Goal: Complete application form: Complete application form

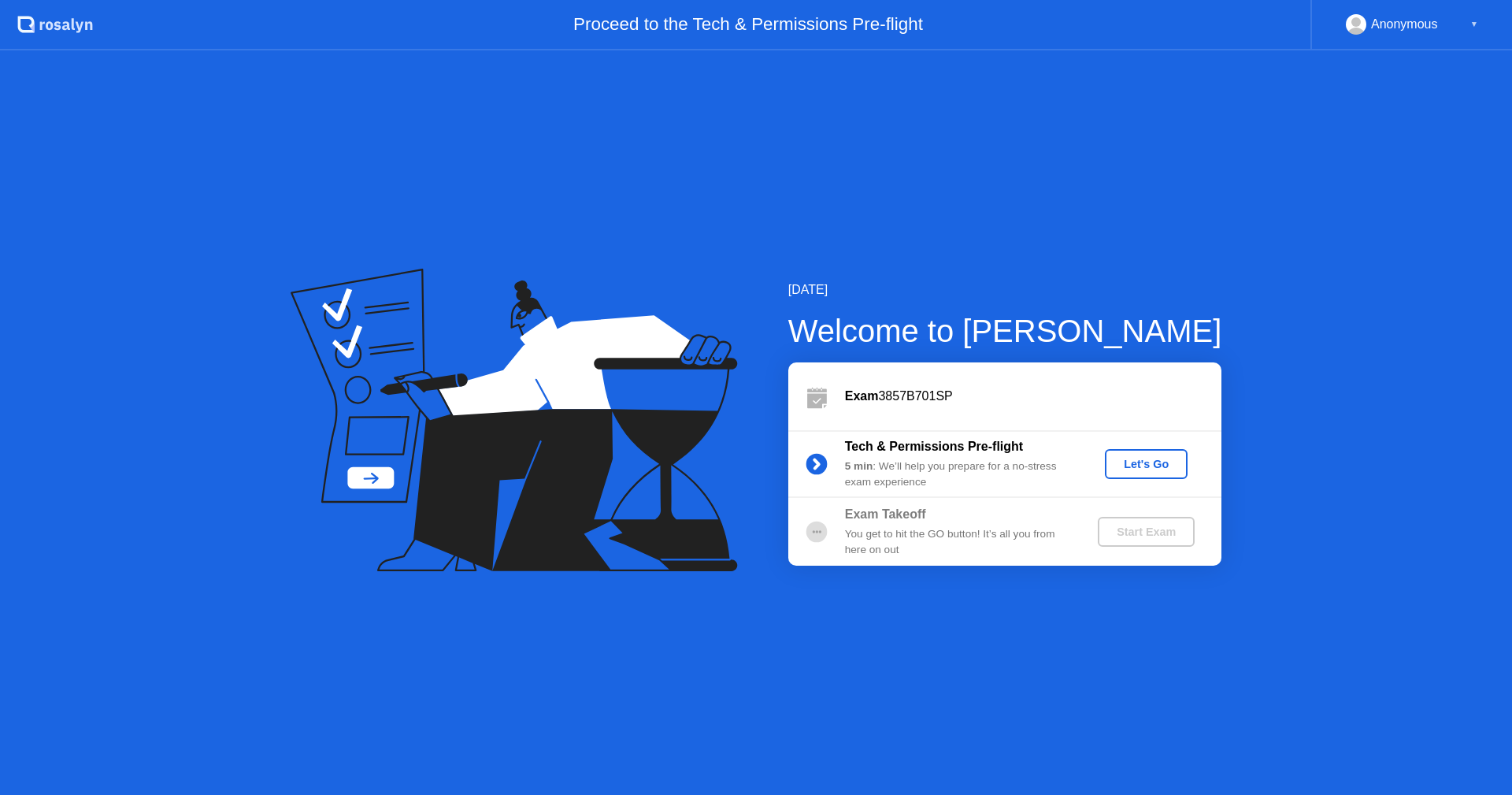
click at [1136, 459] on div "Let's Go" at bounding box center [1146, 463] width 70 height 12
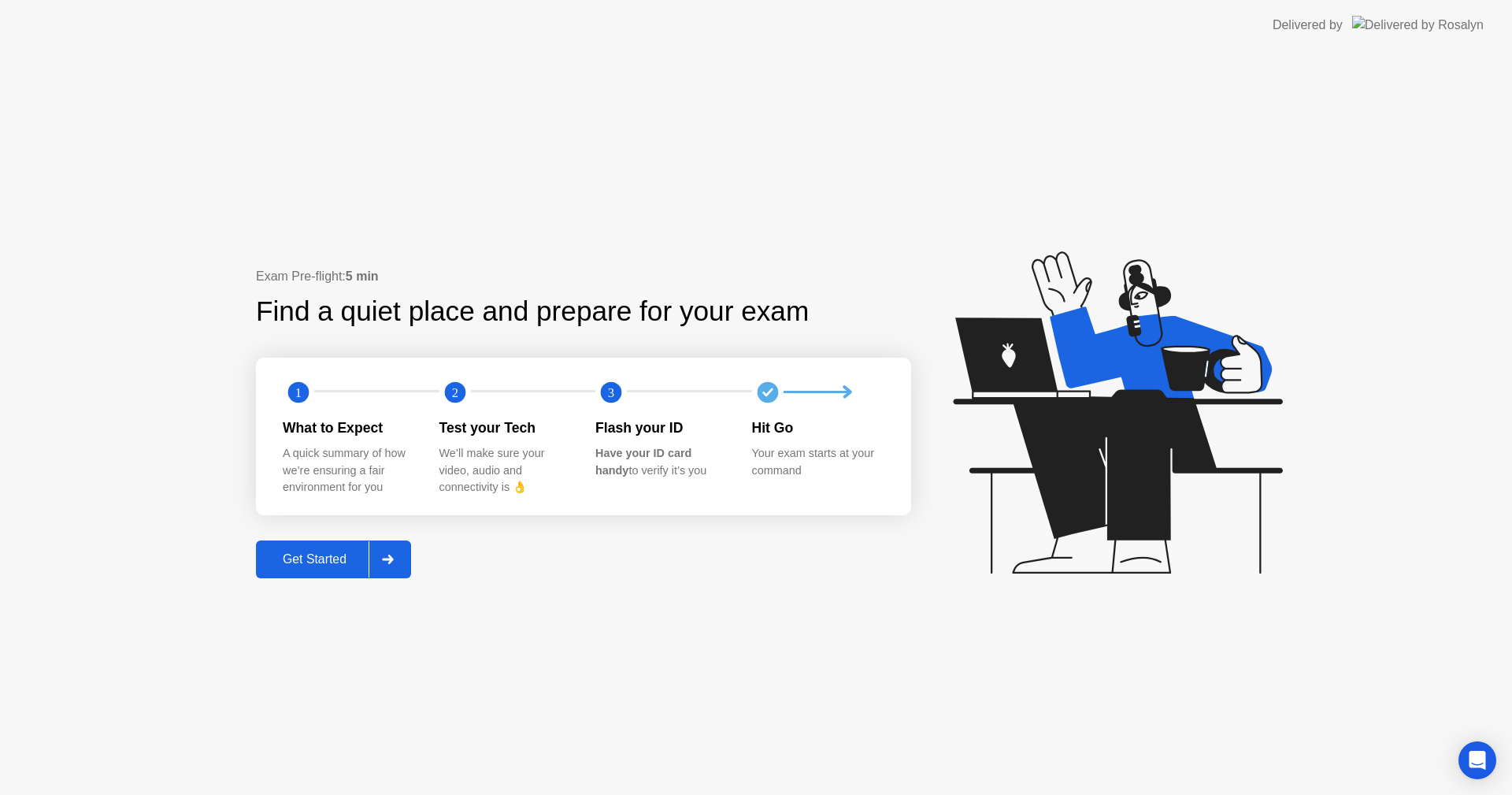
click at [339, 557] on div "Get Started" at bounding box center [314, 559] width 108 height 14
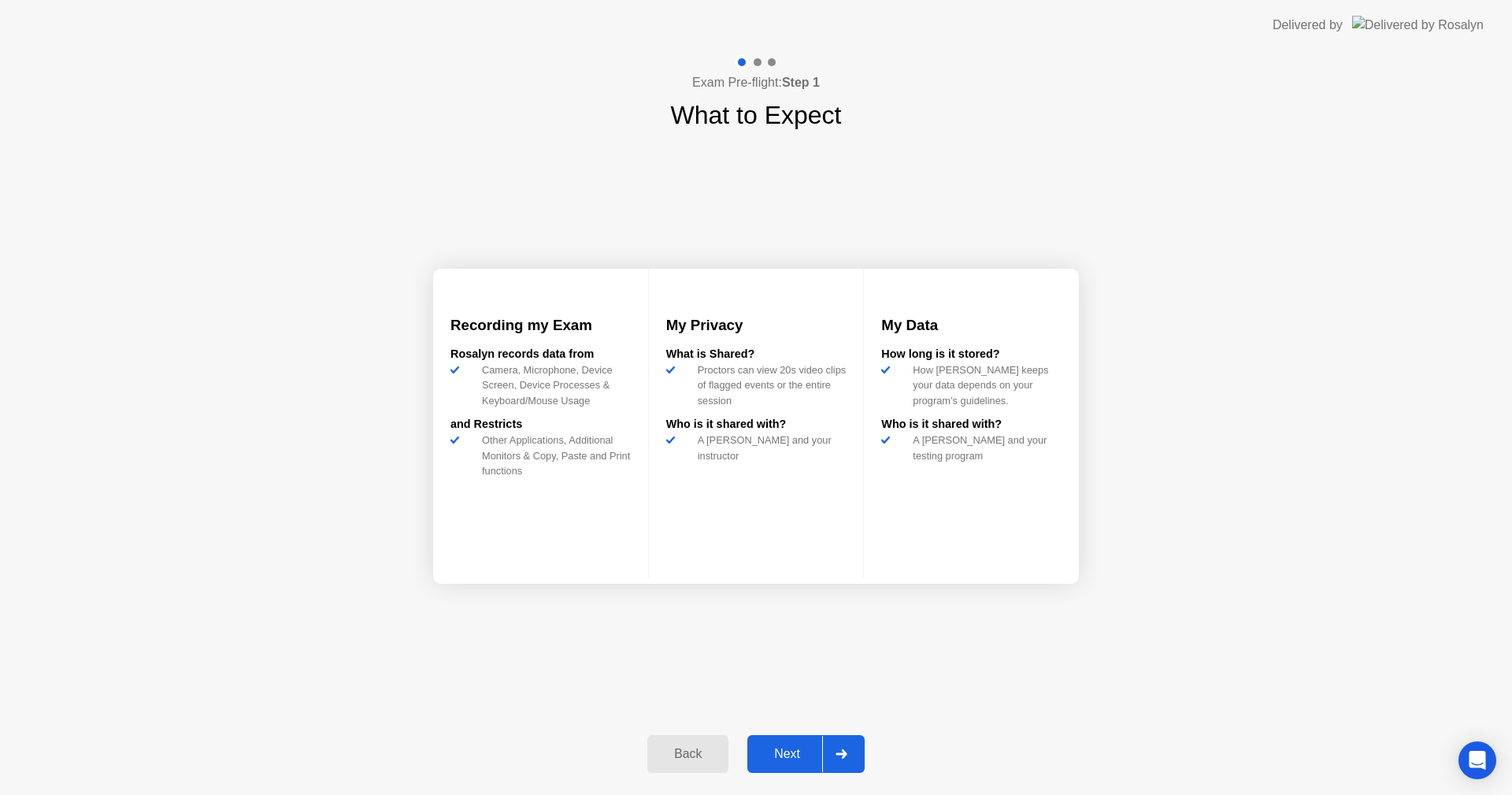
click at [773, 751] on div "Next" at bounding box center [786, 754] width 70 height 14
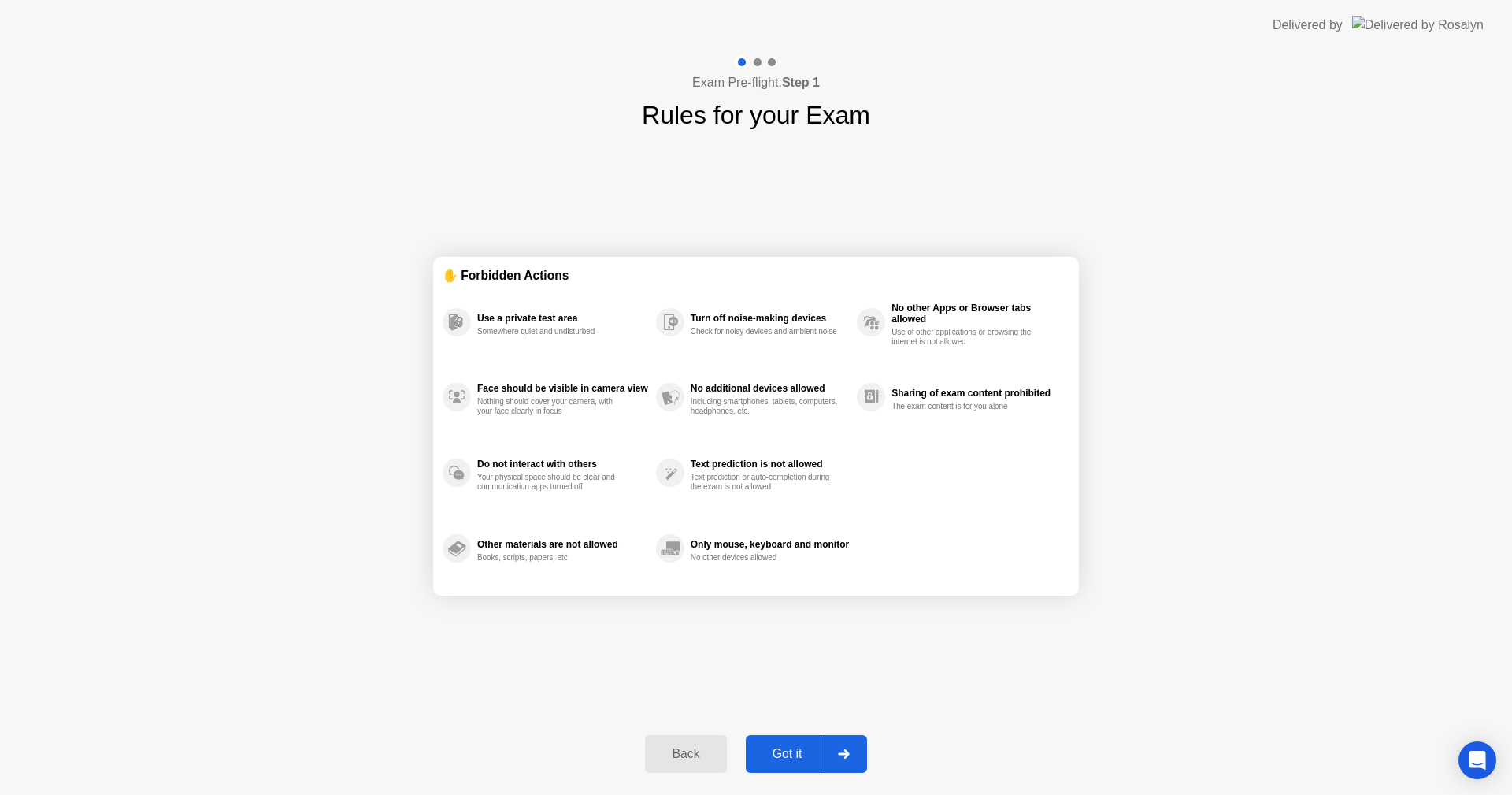
click at [850, 748] on div at bounding box center [844, 754] width 38 height 36
select select "**********"
select select "*******"
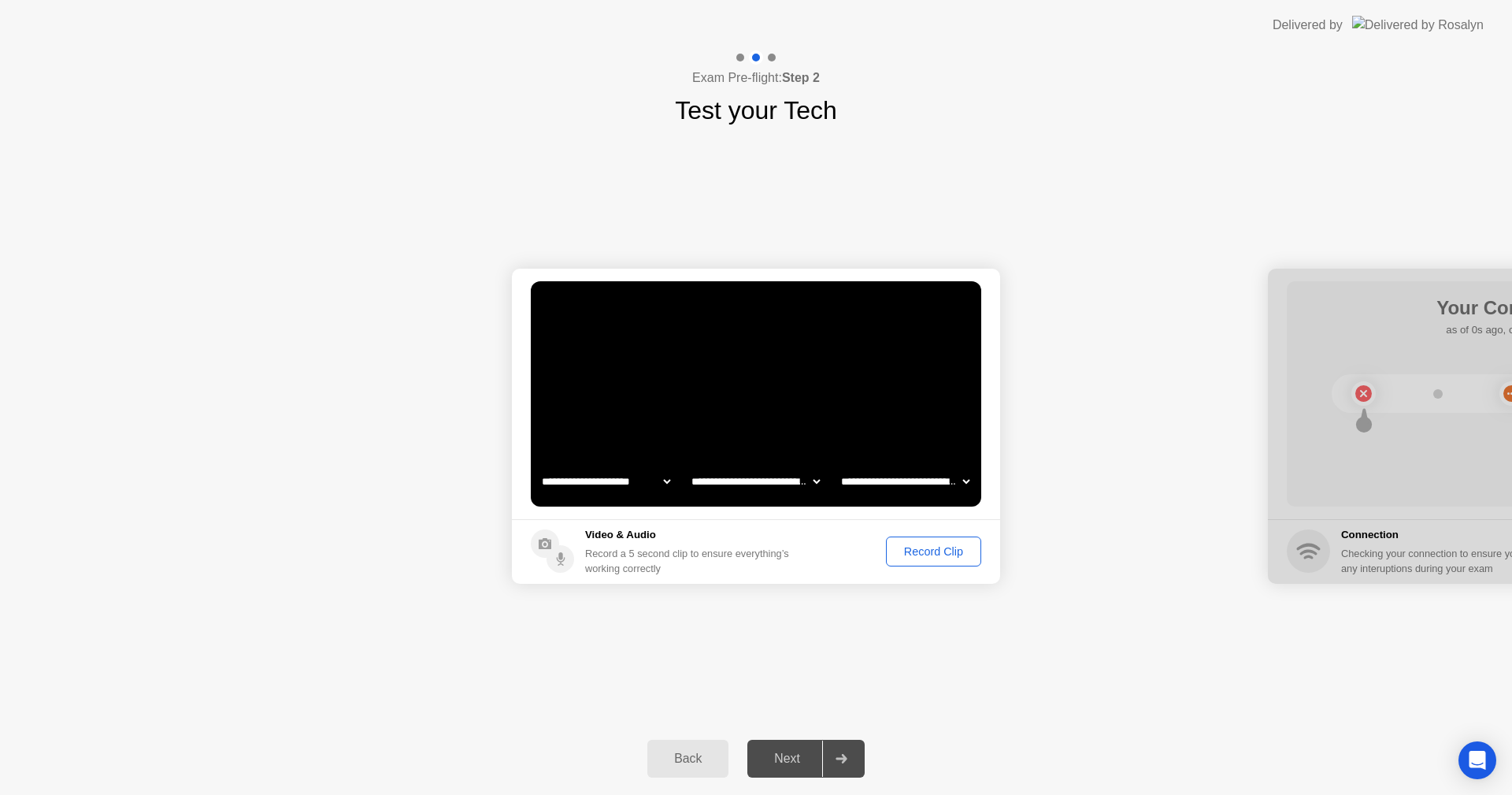
click at [761, 487] on select "**********" at bounding box center [756, 481] width 135 height 31
drag, startPoint x: 726, startPoint y: 475, endPoint x: 805, endPoint y: 477, distance: 79.0
click at [727, 476] on select "**********" at bounding box center [756, 481] width 135 height 31
click at [889, 479] on select "**********" at bounding box center [905, 481] width 135 height 31
select select "**********"
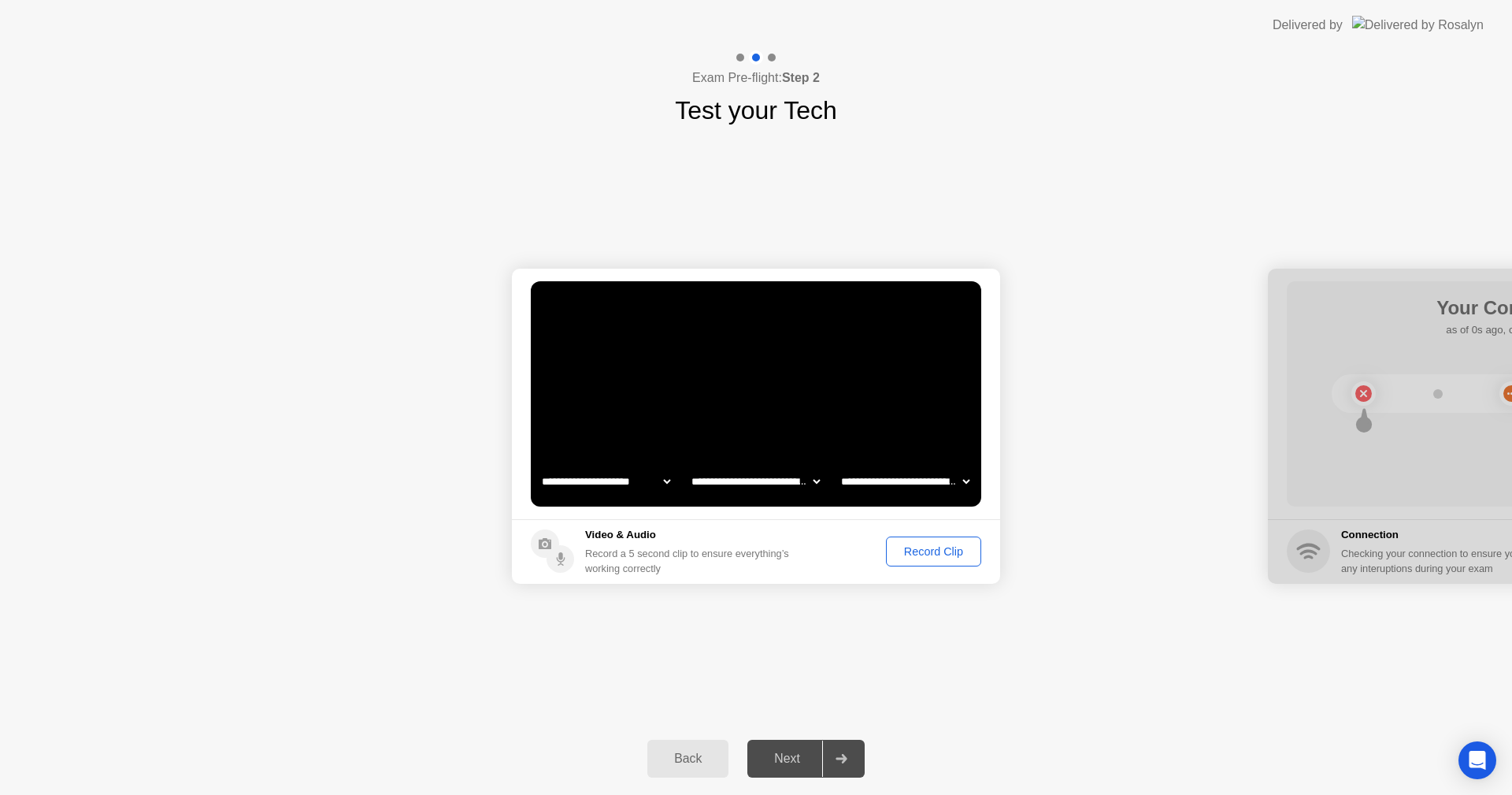
click at [838, 466] on select "**********" at bounding box center [905, 481] width 135 height 31
click at [942, 557] on div "Record Clip" at bounding box center [933, 551] width 85 height 12
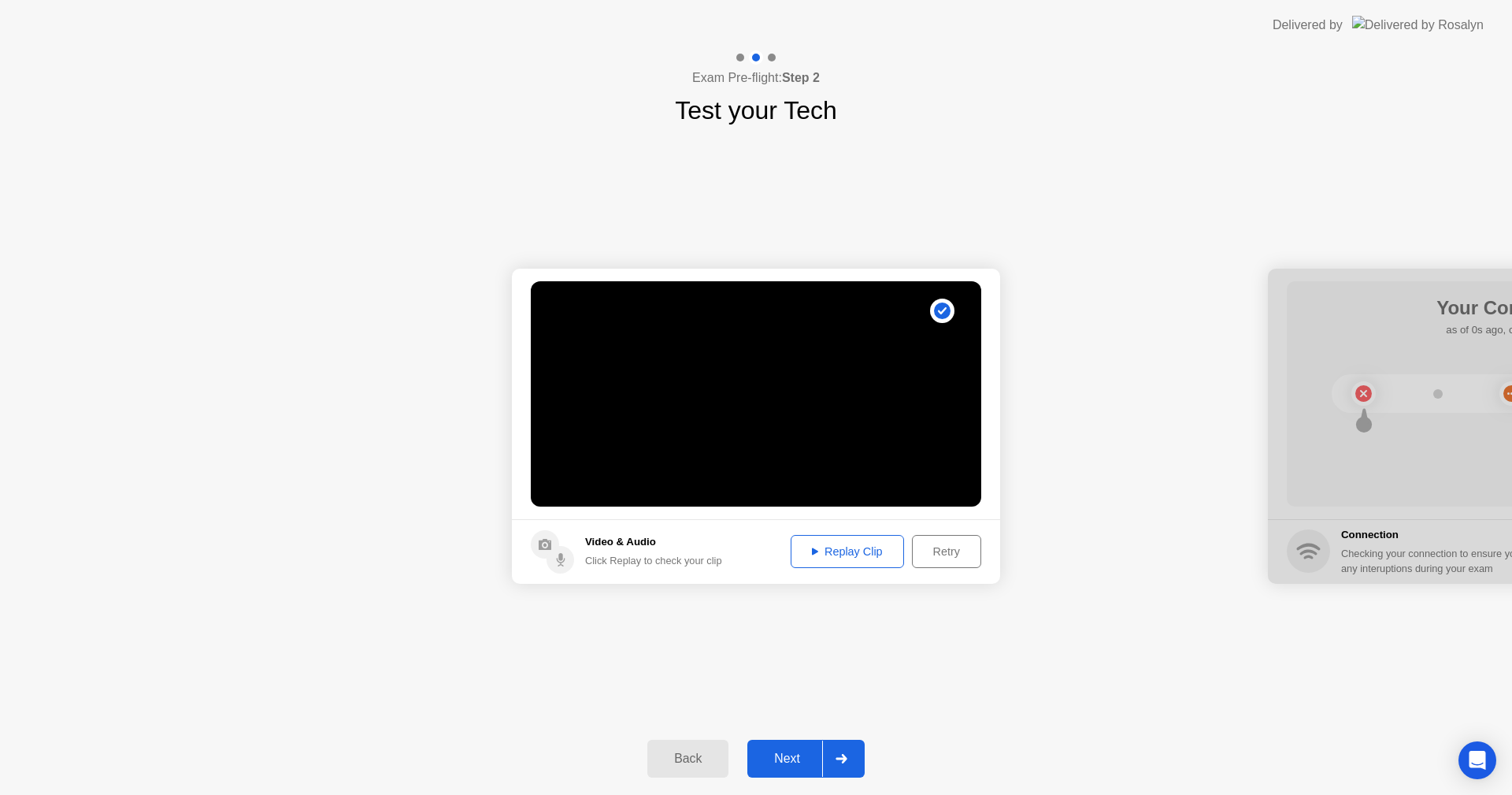
click at [850, 563] on button "Replay Clip" at bounding box center [847, 551] width 113 height 33
click at [931, 554] on div "Retry" at bounding box center [946, 551] width 58 height 12
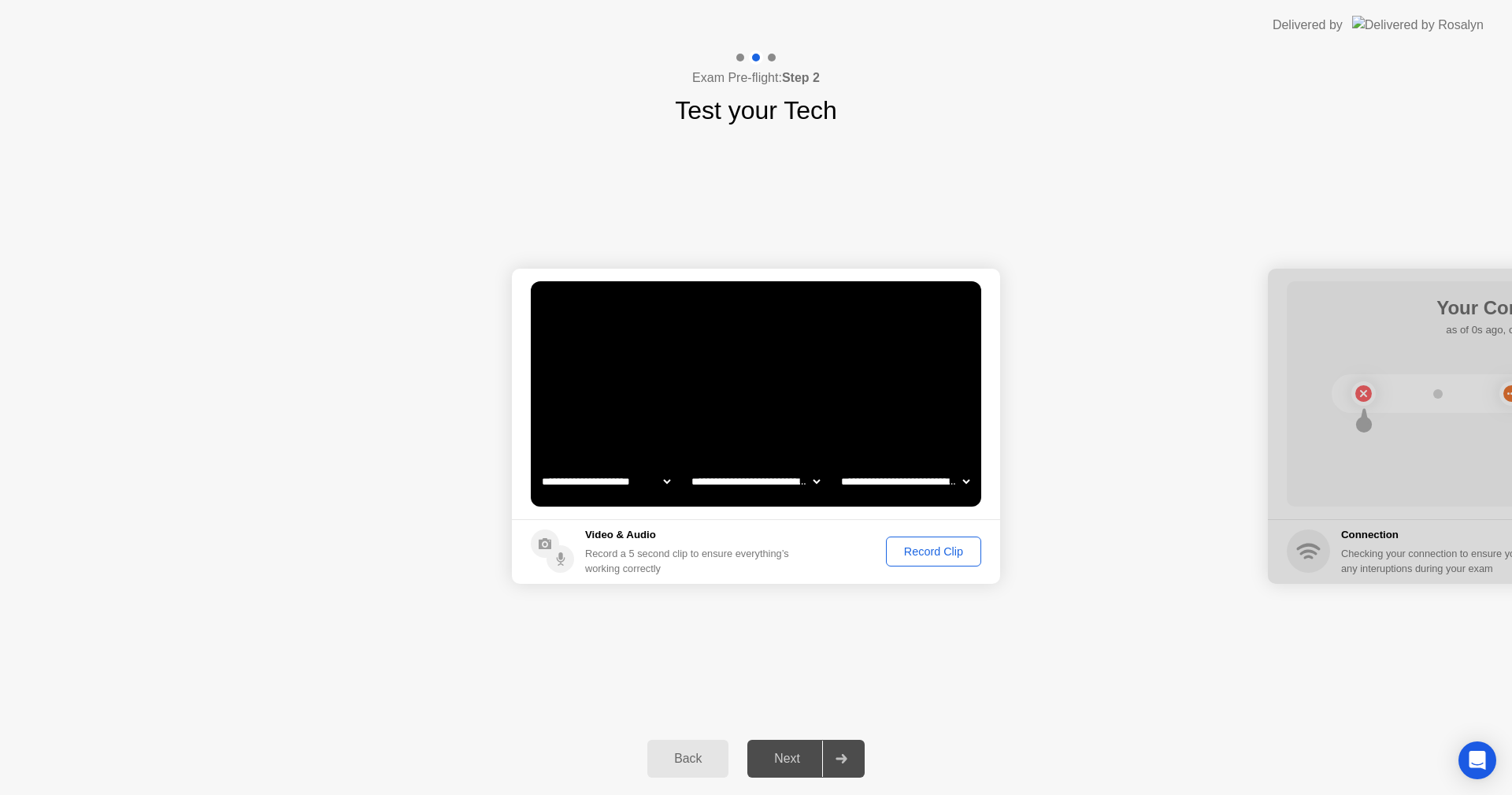
click at [939, 558] on div "Record Clip" at bounding box center [933, 551] width 85 height 12
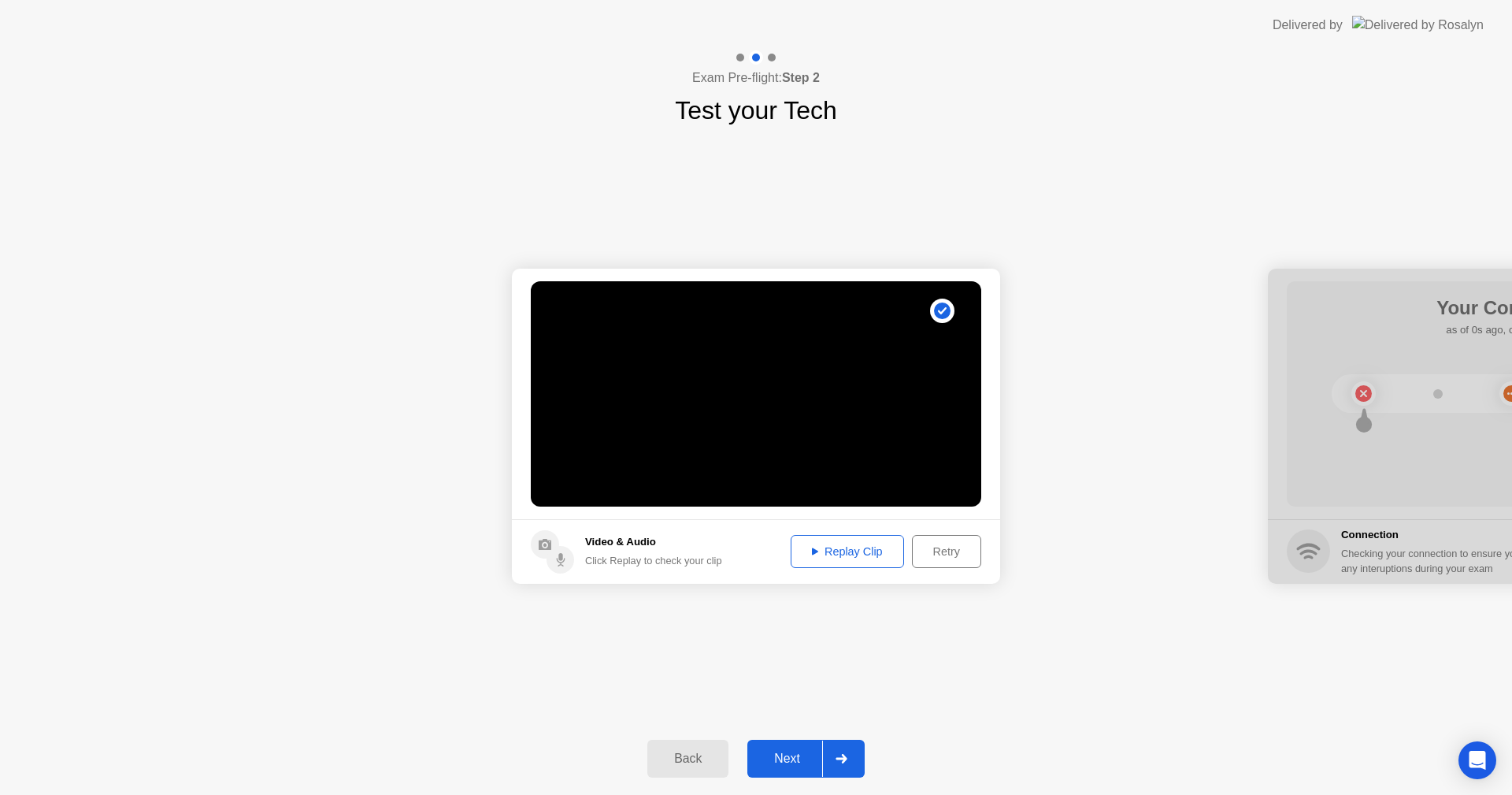
click at [832, 551] on div "Replay Clip" at bounding box center [847, 551] width 103 height 12
click at [842, 545] on div "Replay Clip" at bounding box center [847, 551] width 103 height 12
click at [788, 752] on div "Next" at bounding box center [786, 758] width 70 height 14
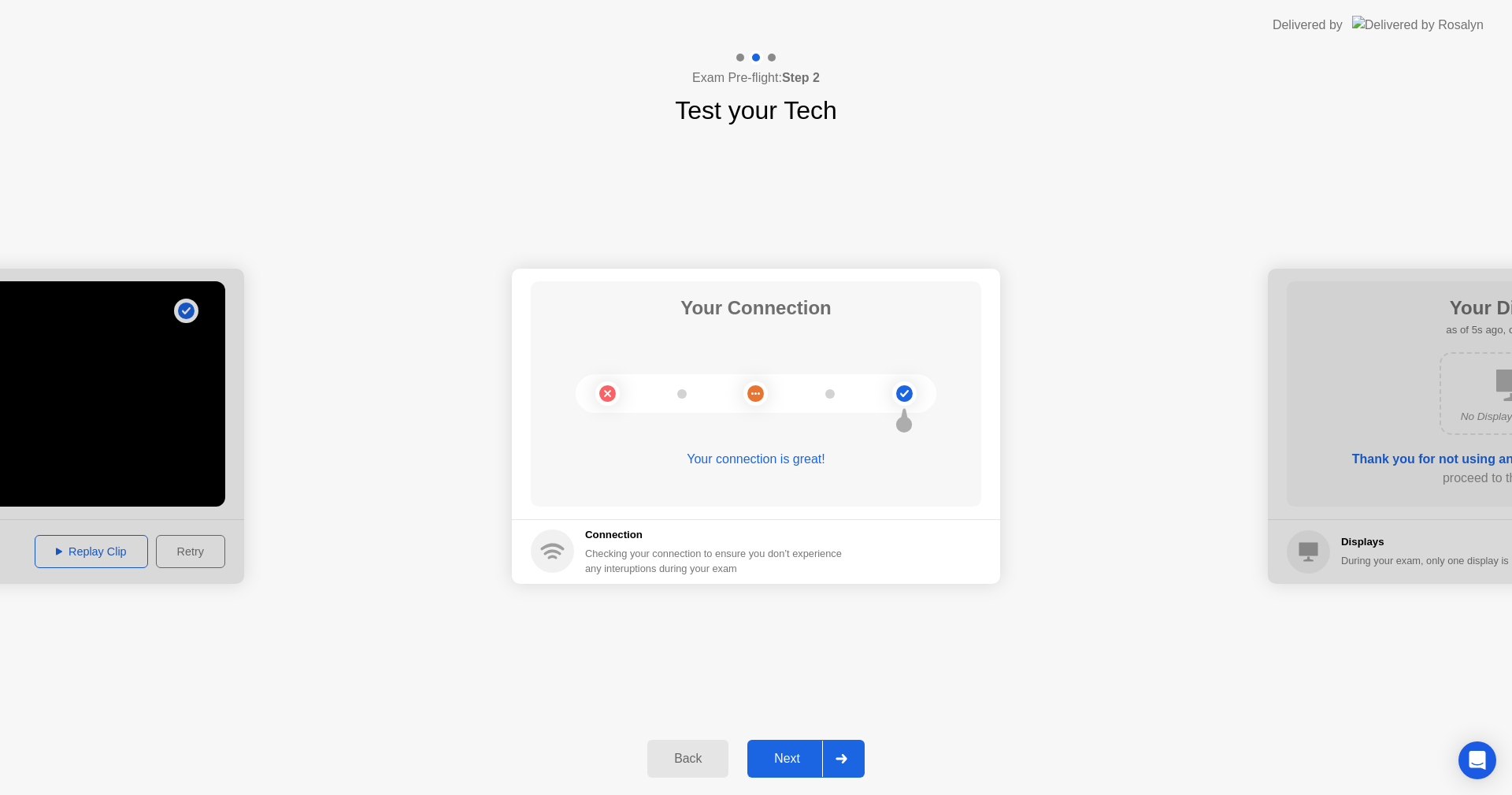
click at [813, 746] on button "Next" at bounding box center [806, 759] width 117 height 38
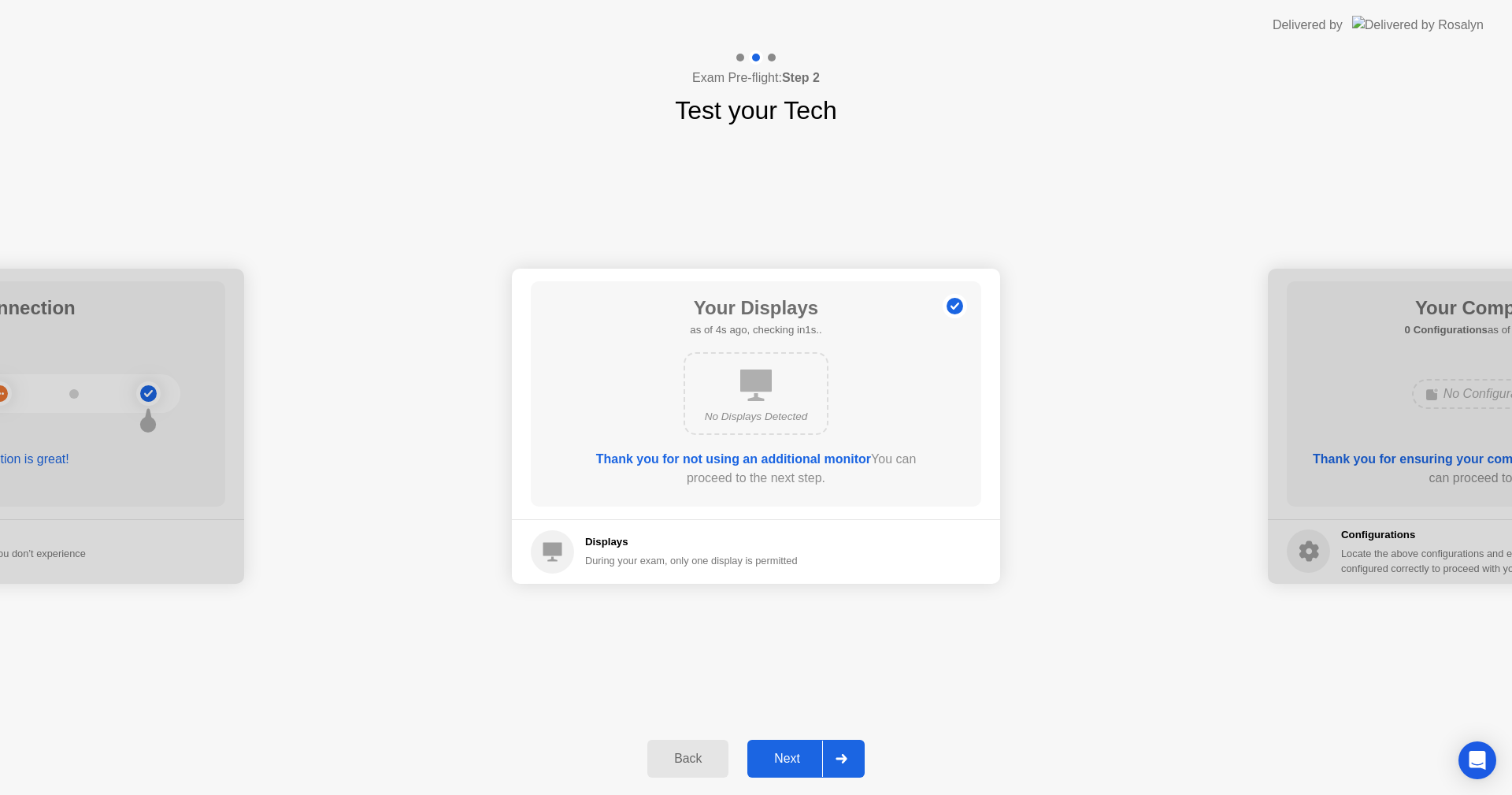
click at [795, 766] on div "Next" at bounding box center [786, 758] width 70 height 14
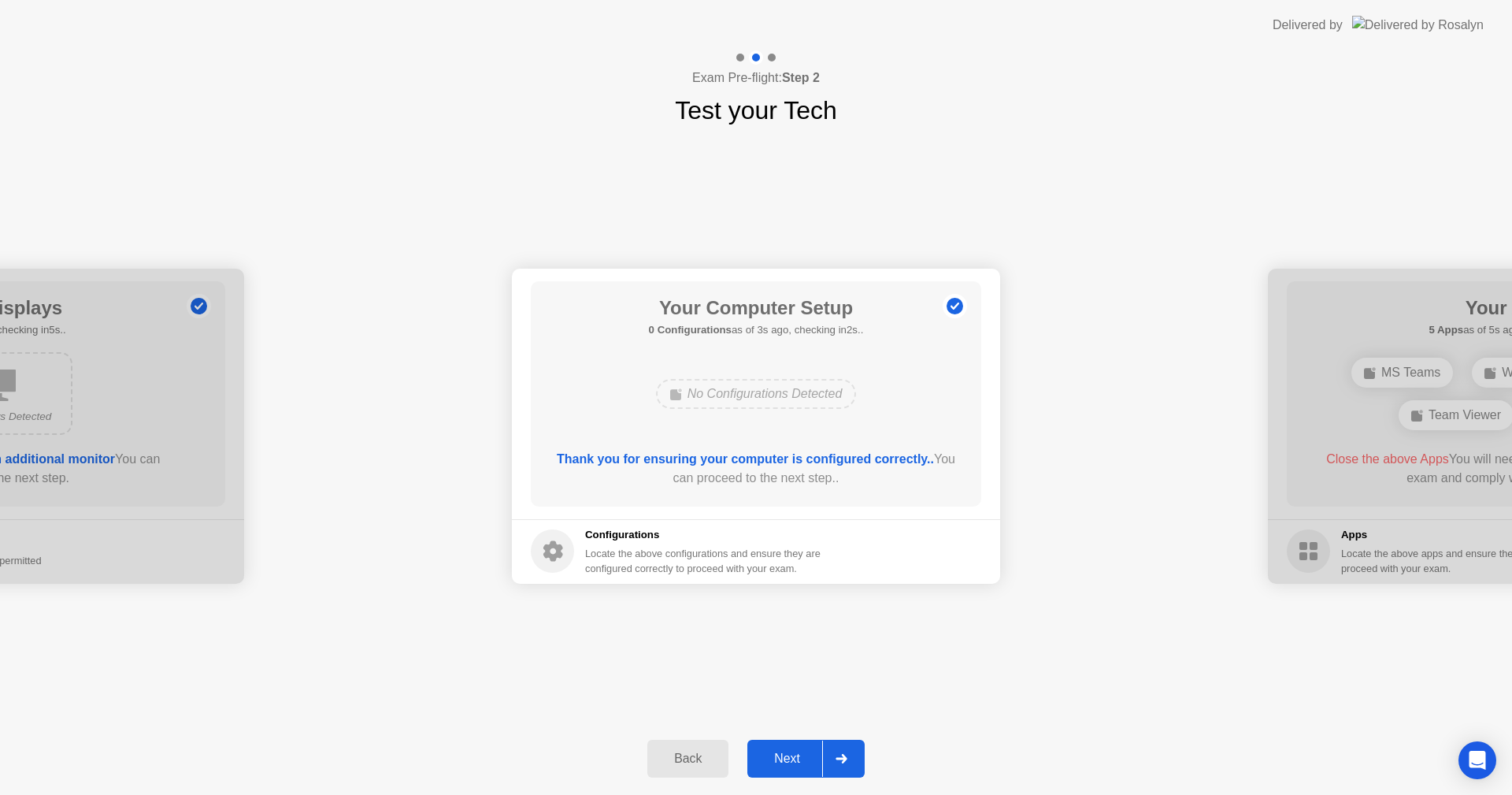
click at [776, 766] on div "Next" at bounding box center [786, 758] width 70 height 14
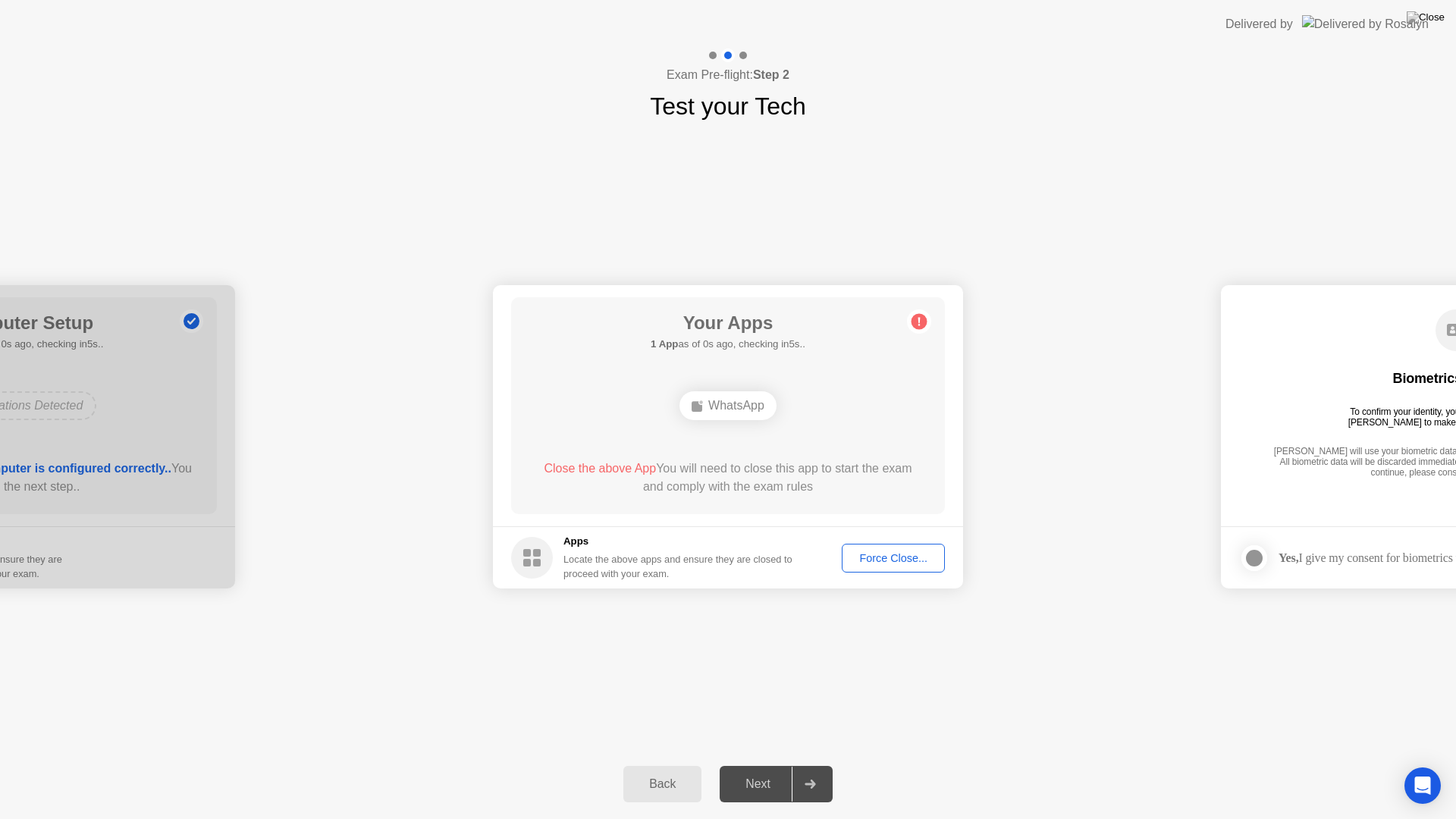
click at [888, 557] on div "Force Close..." at bounding box center [893, 557] width 92 height 12
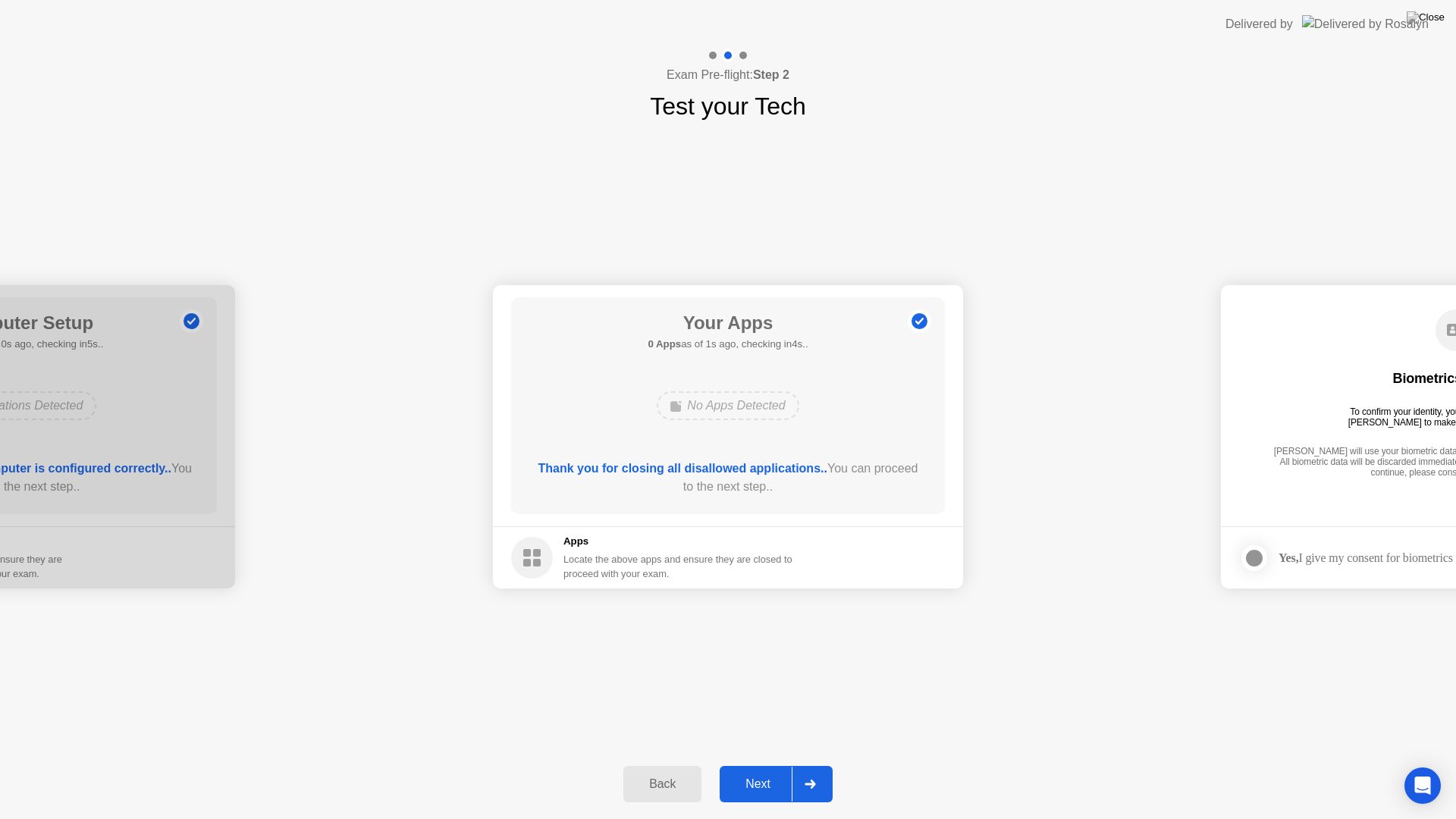
click at [771, 764] on div "Next" at bounding box center [757, 783] width 67 height 13
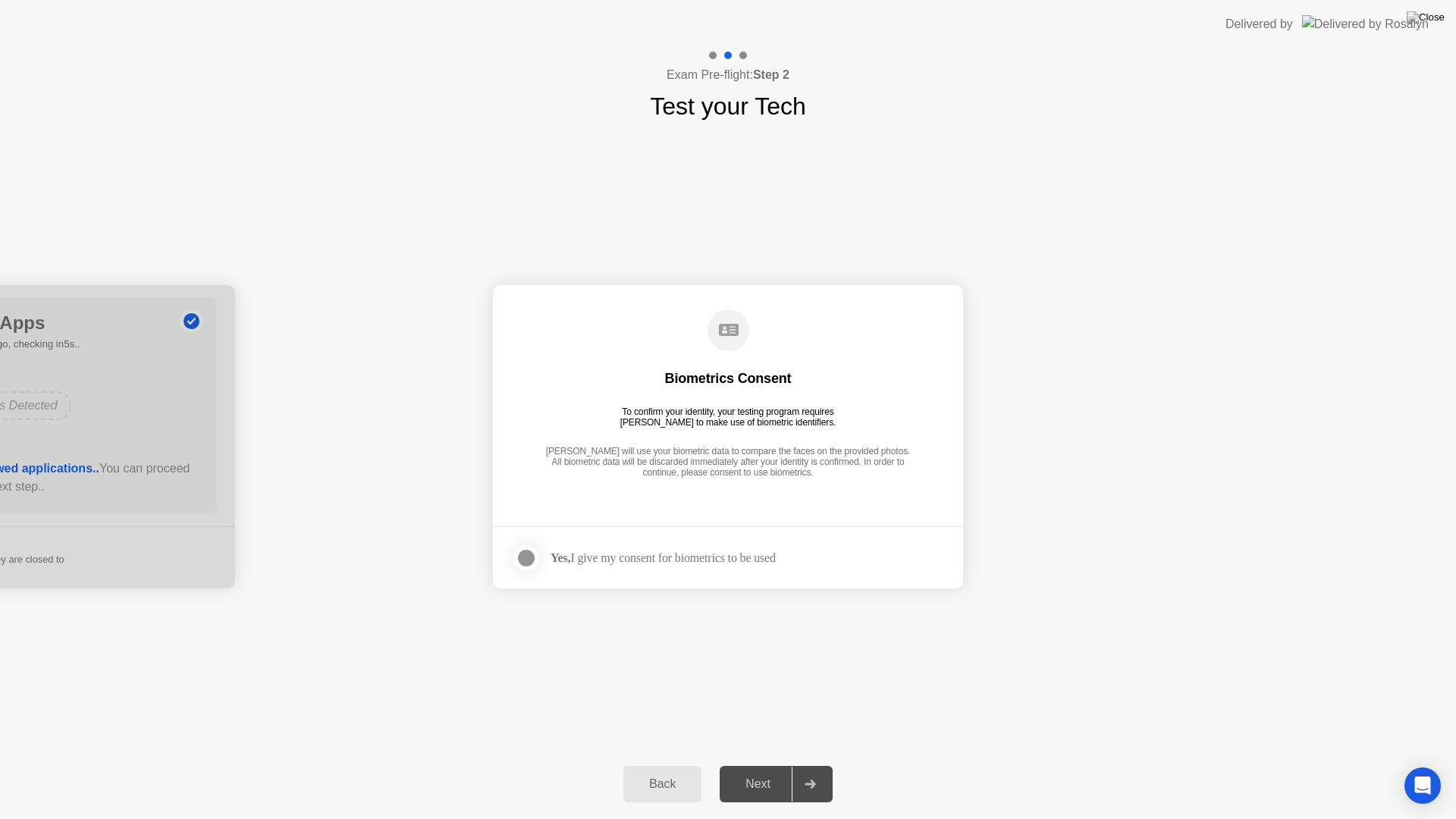
click at [522, 557] on div at bounding box center [526, 558] width 18 height 18
click at [761, 764] on div "Next" at bounding box center [757, 783] width 67 height 13
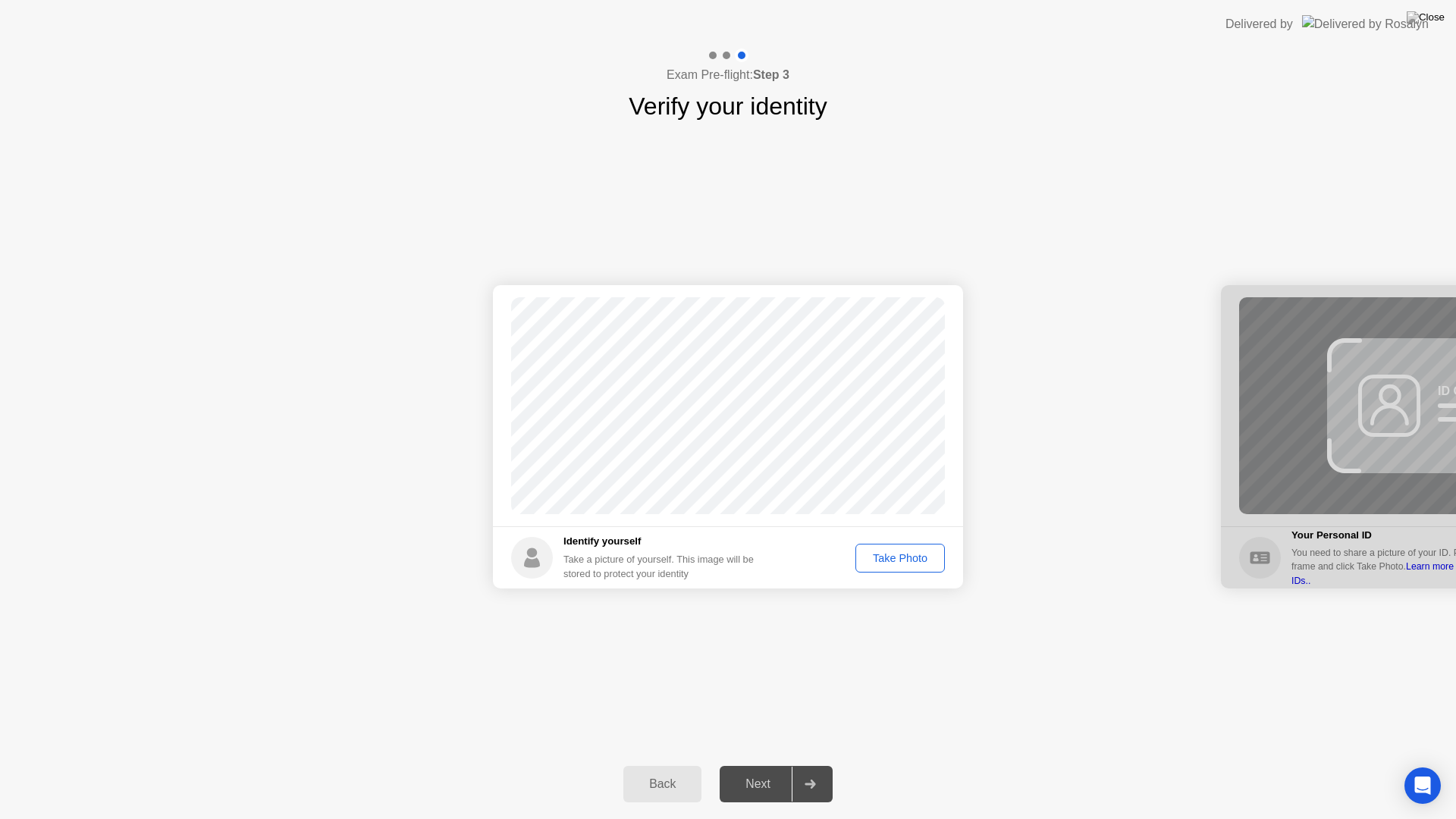
click at [887, 564] on div "Take Photo" at bounding box center [900, 557] width 79 height 12
click at [911, 557] on div "Retake" at bounding box center [910, 557] width 59 height 12
click at [909, 555] on div "Take Photo" at bounding box center [900, 557] width 79 height 12
click at [907, 560] on div "Retake" at bounding box center [910, 557] width 59 height 12
click at [907, 562] on div "Take Photo" at bounding box center [900, 557] width 79 height 12
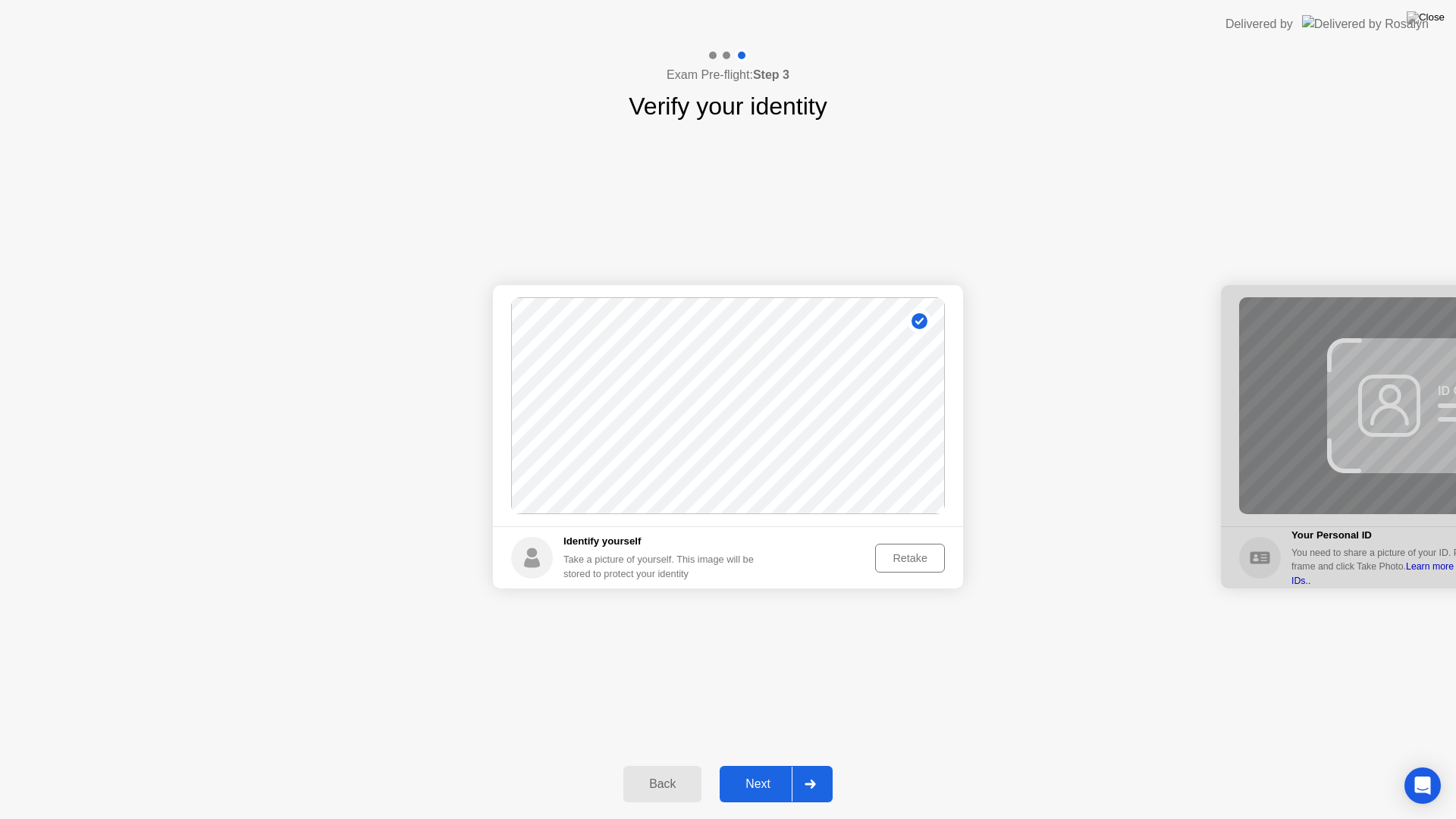
click at [907, 562] on div "Retake" at bounding box center [910, 557] width 59 height 12
click at [907, 562] on div "Take Photo" at bounding box center [900, 557] width 79 height 12
click at [907, 562] on div "Retake" at bounding box center [910, 557] width 59 height 12
click at [907, 562] on div "Take Photo" at bounding box center [900, 557] width 79 height 12
click at [907, 562] on div "Retake" at bounding box center [910, 557] width 59 height 12
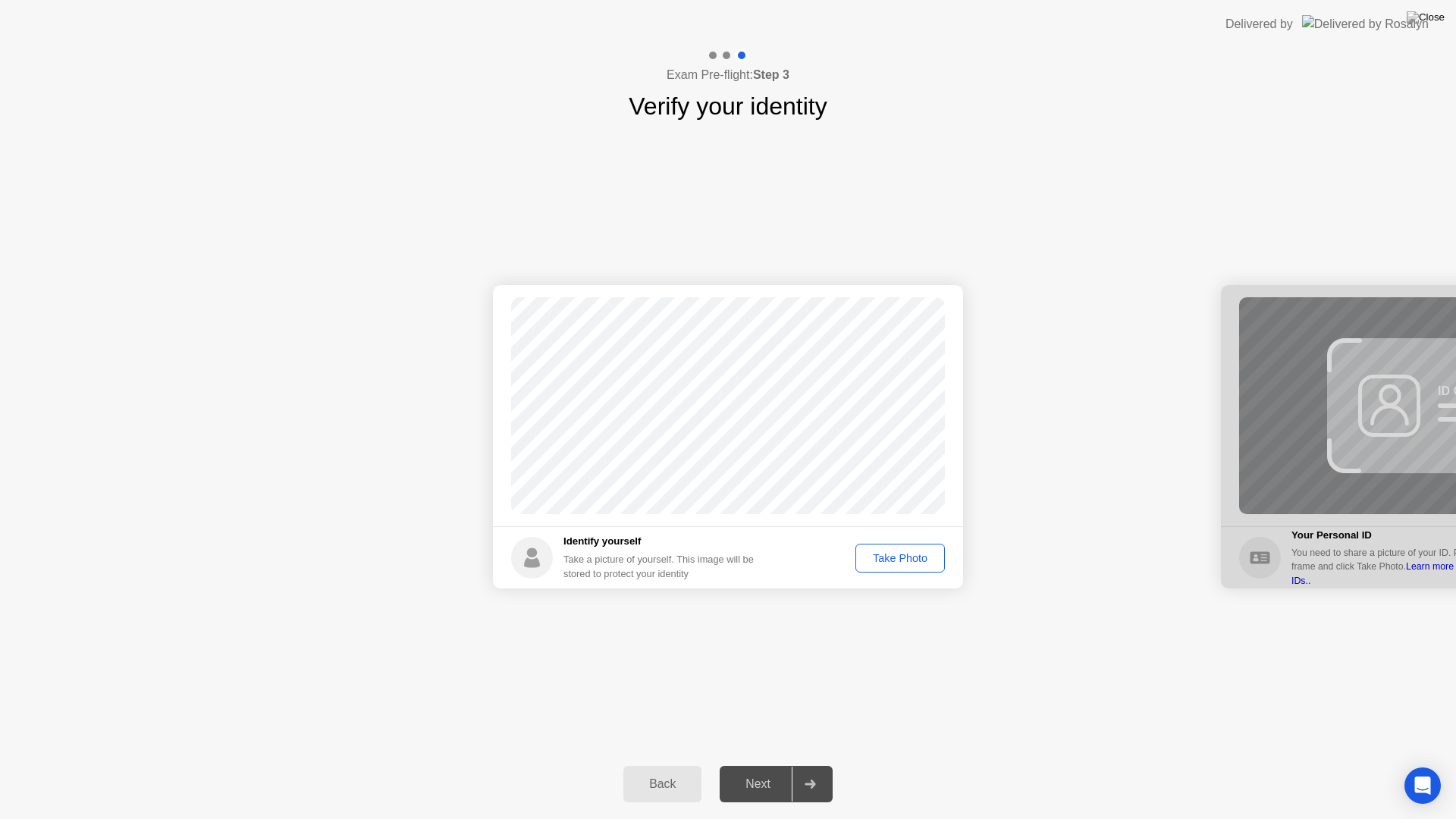
click at [907, 562] on div "Take Photo" at bounding box center [900, 557] width 79 height 12
click at [888, 564] on div "Retake" at bounding box center [910, 557] width 59 height 12
click at [878, 557] on div "Take Photo" at bounding box center [900, 557] width 79 height 12
click at [878, 557] on button "Retake" at bounding box center [910, 558] width 70 height 28
click at [880, 562] on div "Take Photo" at bounding box center [900, 557] width 79 height 12
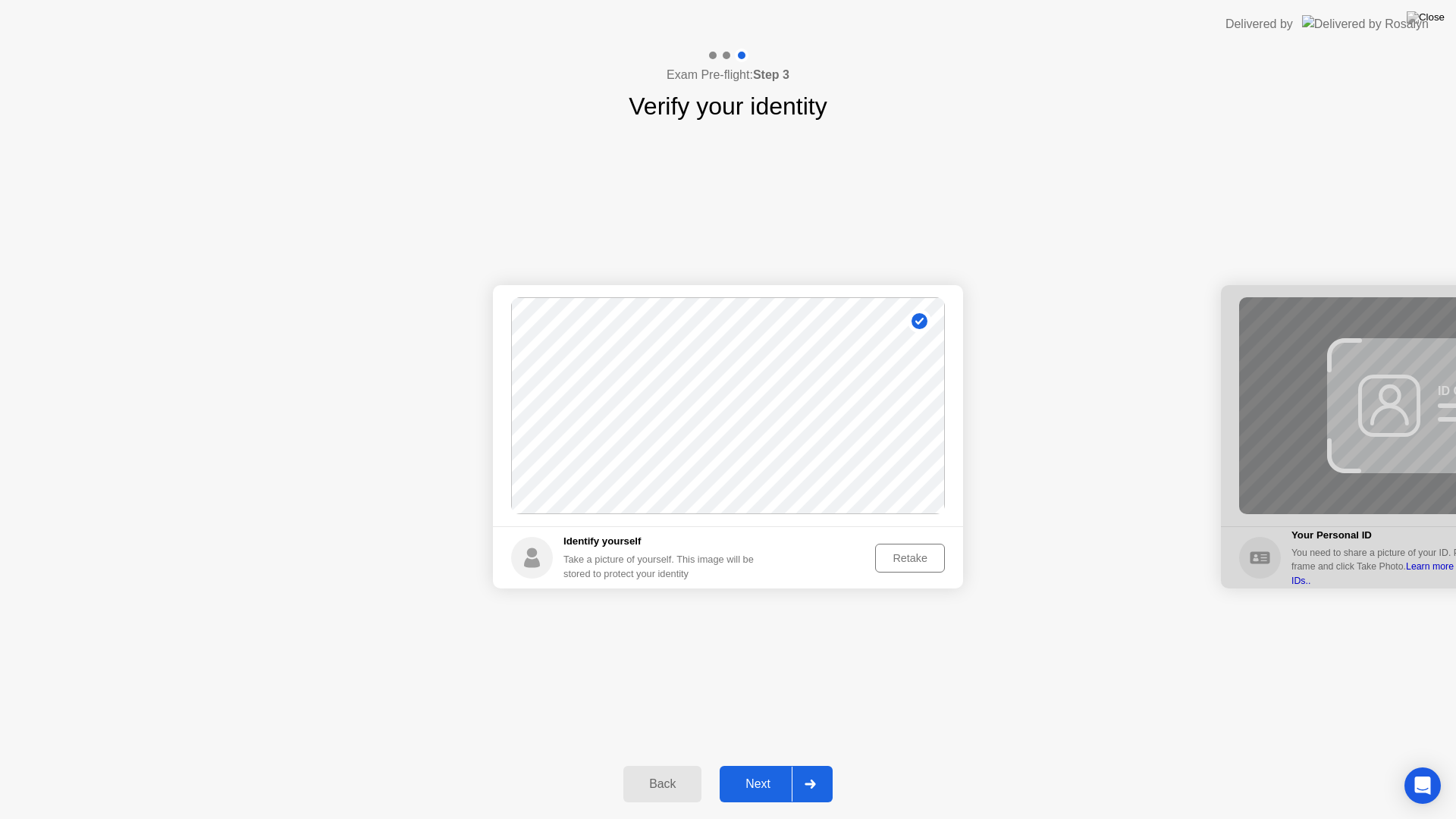
click at [776, 764] on div "Next" at bounding box center [757, 783] width 67 height 13
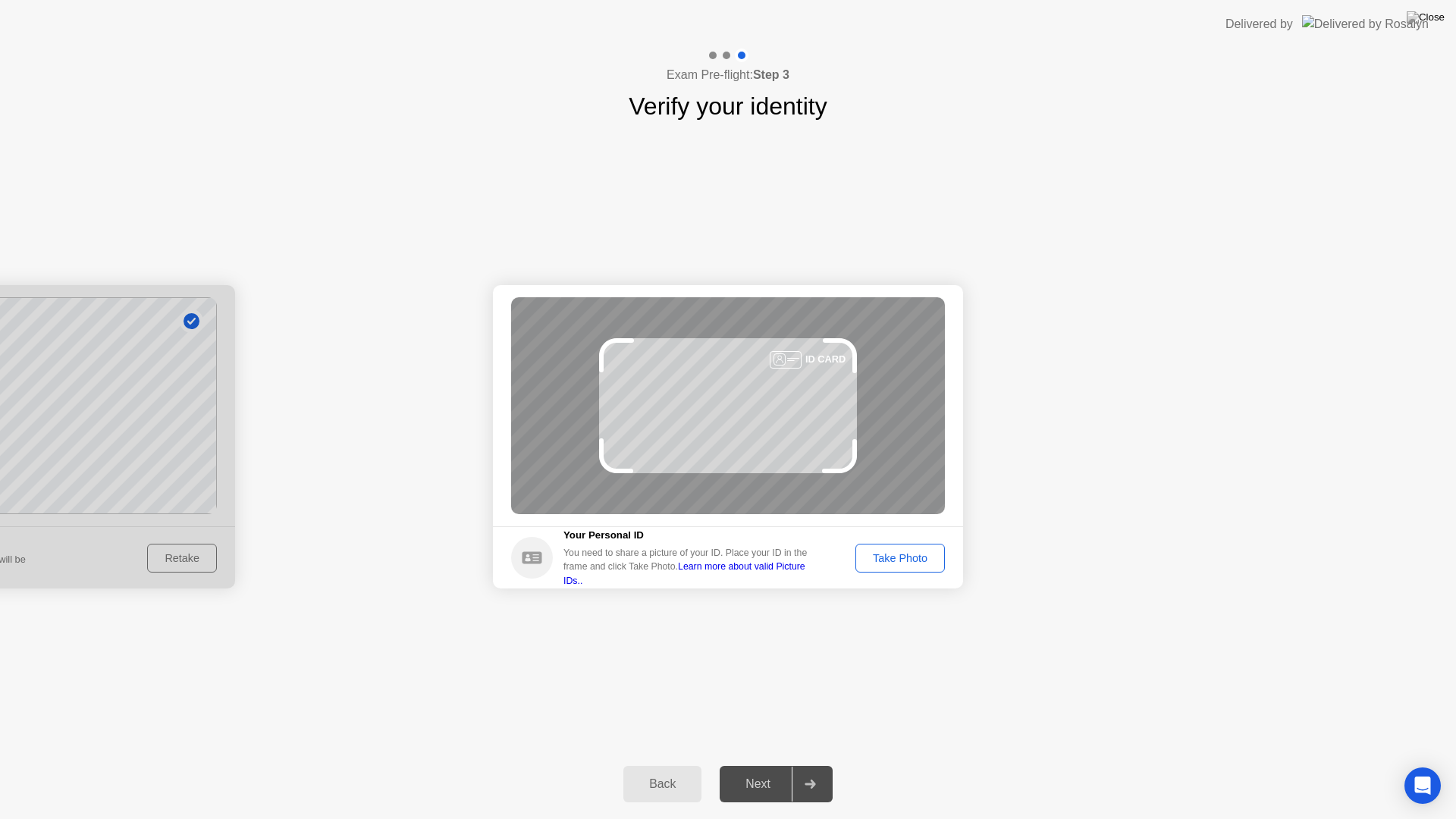
click at [907, 567] on button "Take Photo" at bounding box center [900, 558] width 89 height 28
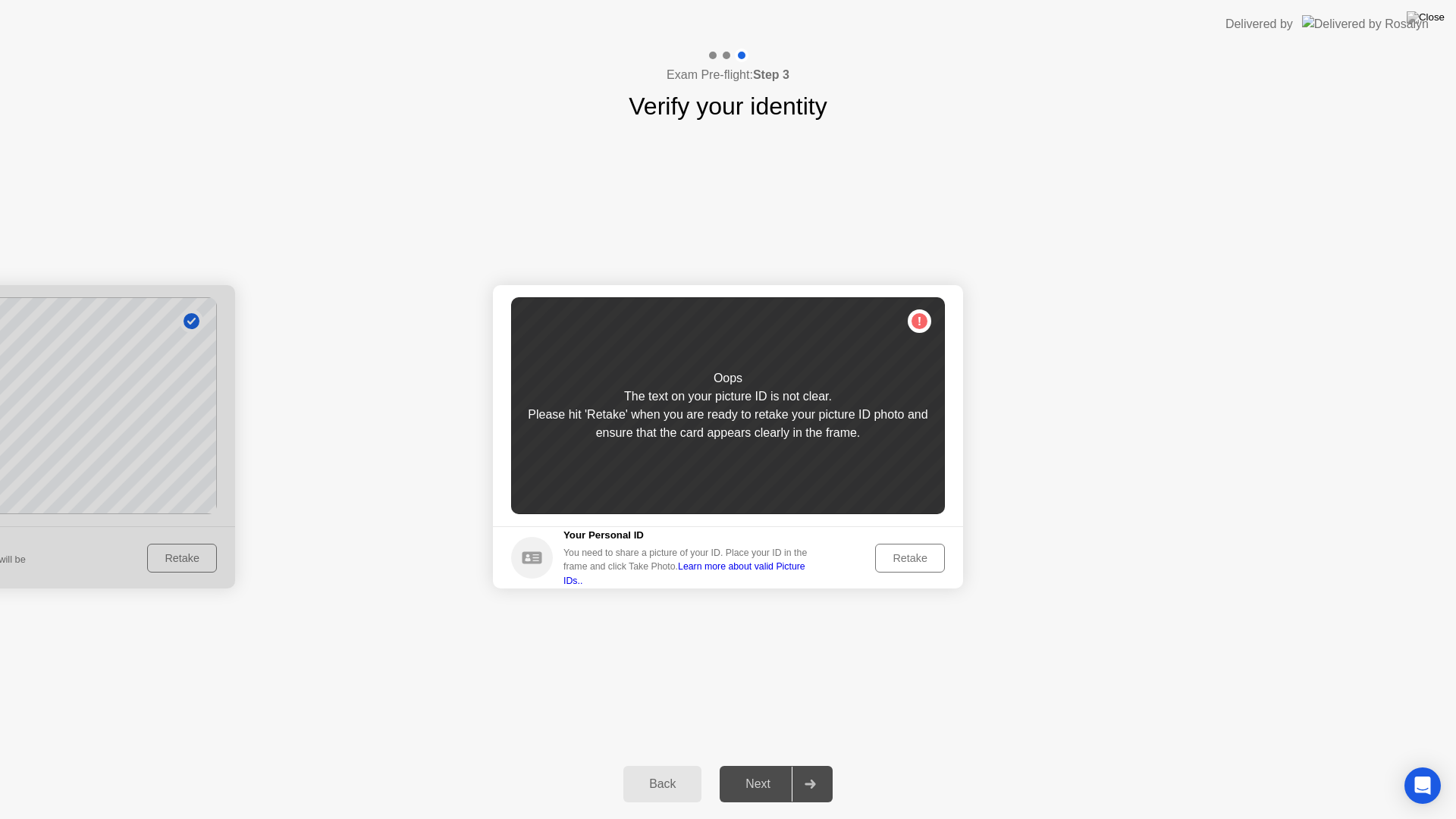
click at [911, 564] on div "Retake" at bounding box center [910, 557] width 59 height 12
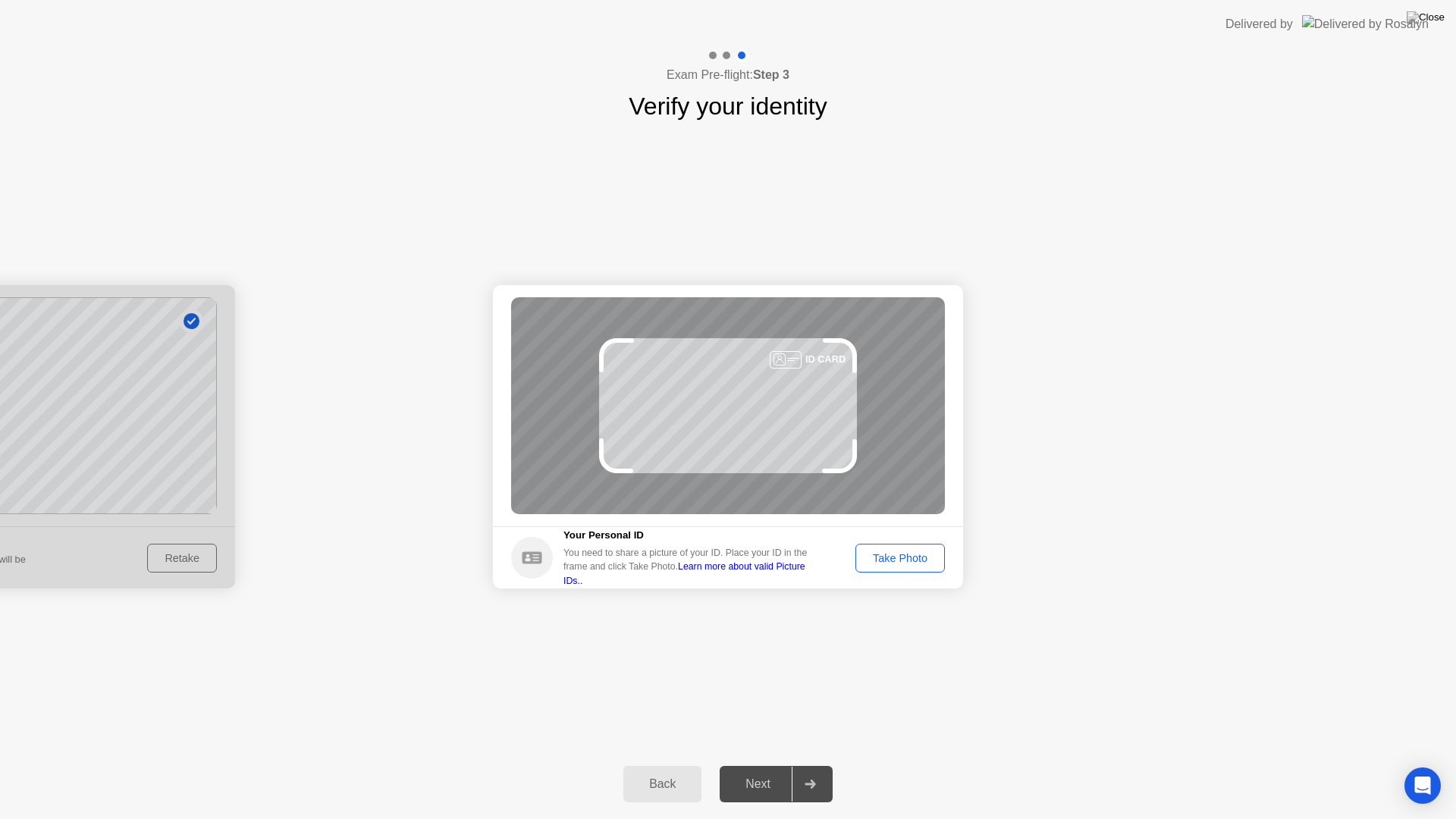
click at [732, 424] on div "ID CARD" at bounding box center [728, 406] width 434 height 217
click at [787, 571] on link "Learn more about valid Picture IDs.." at bounding box center [685, 573] width 242 height 25
click at [907, 557] on div "Take Photo" at bounding box center [900, 557] width 79 height 12
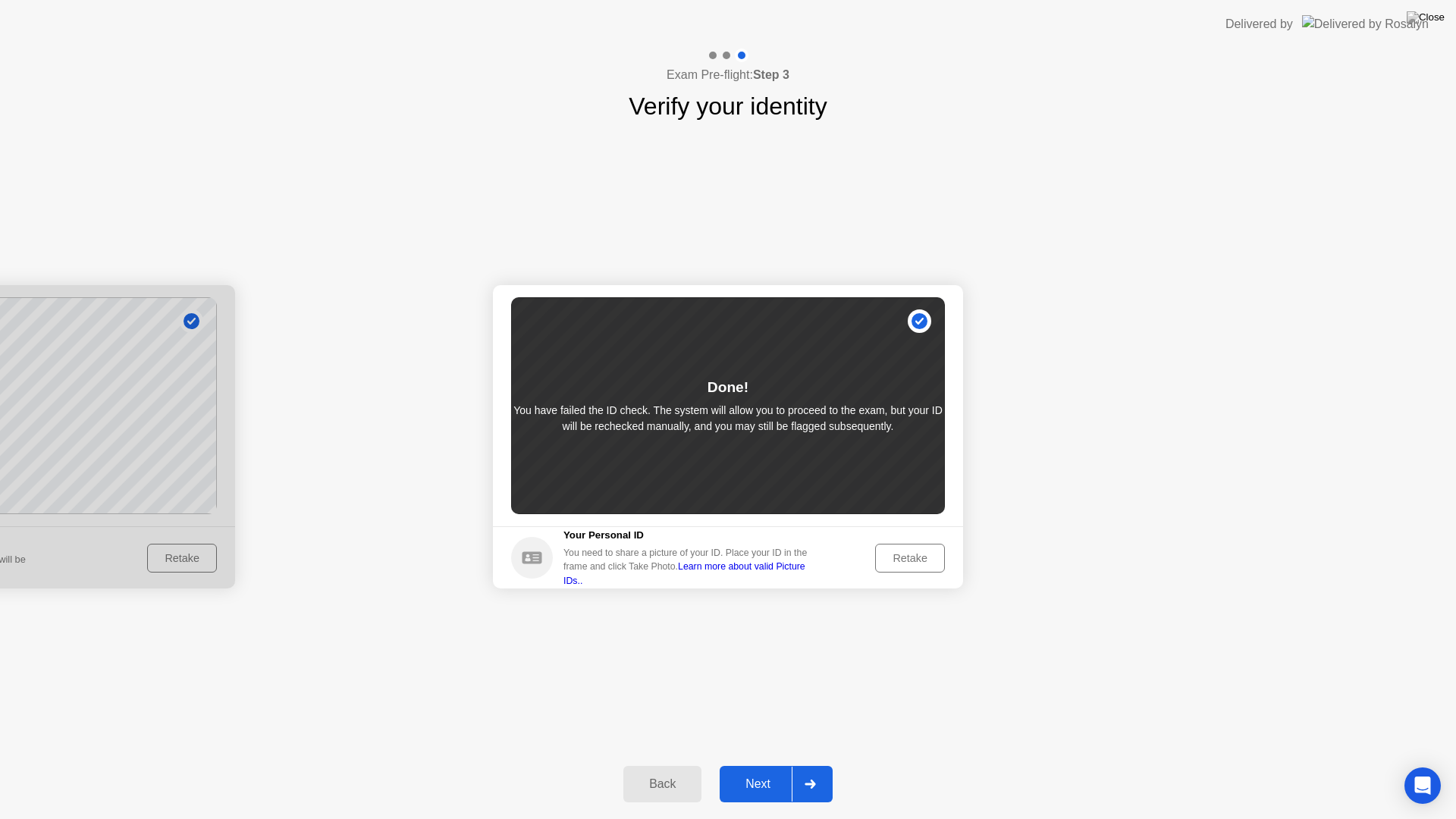
click at [904, 556] on div "Retake" at bounding box center [910, 557] width 59 height 12
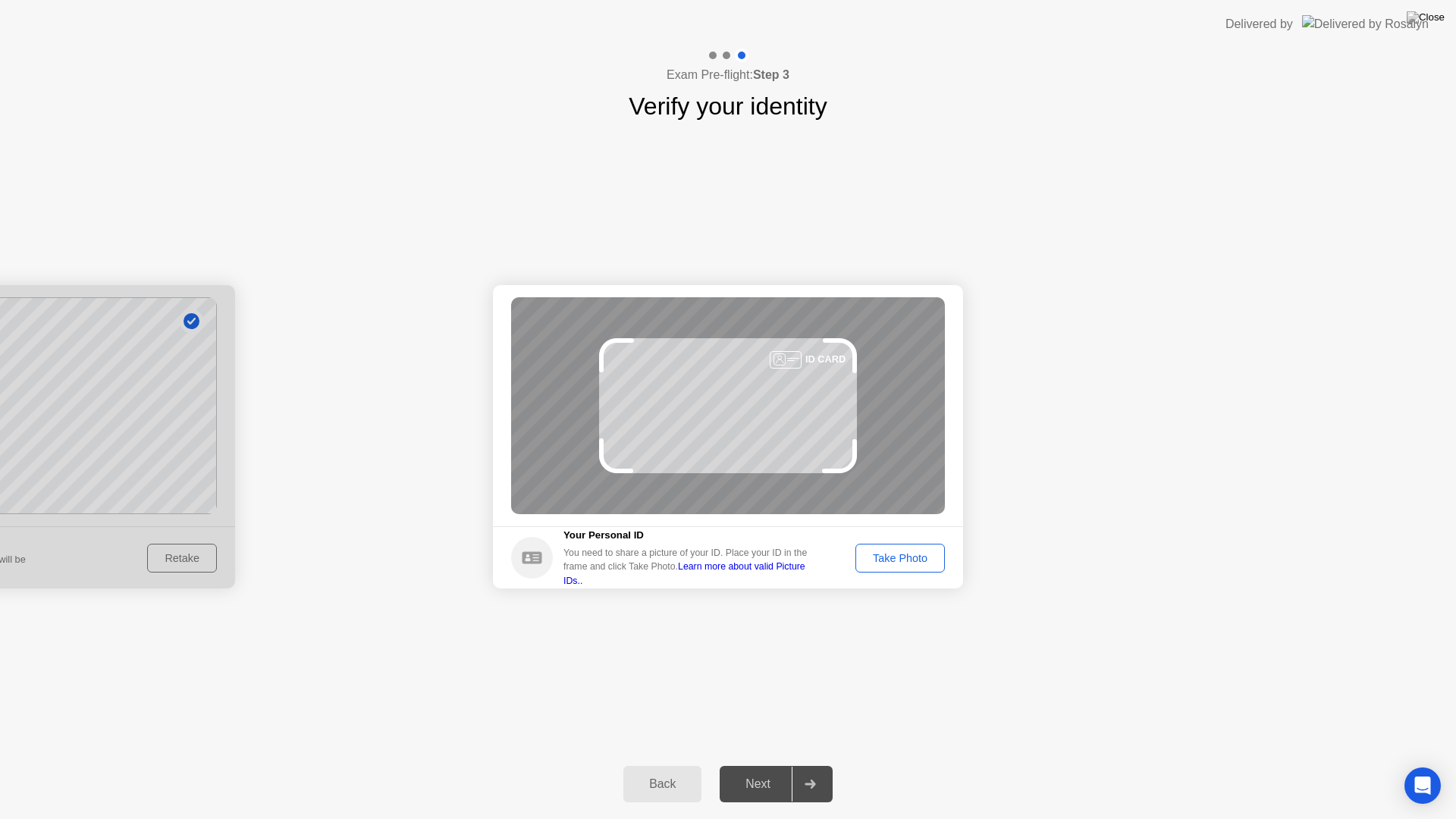
click at [904, 556] on div "Take Photo" at bounding box center [900, 557] width 79 height 12
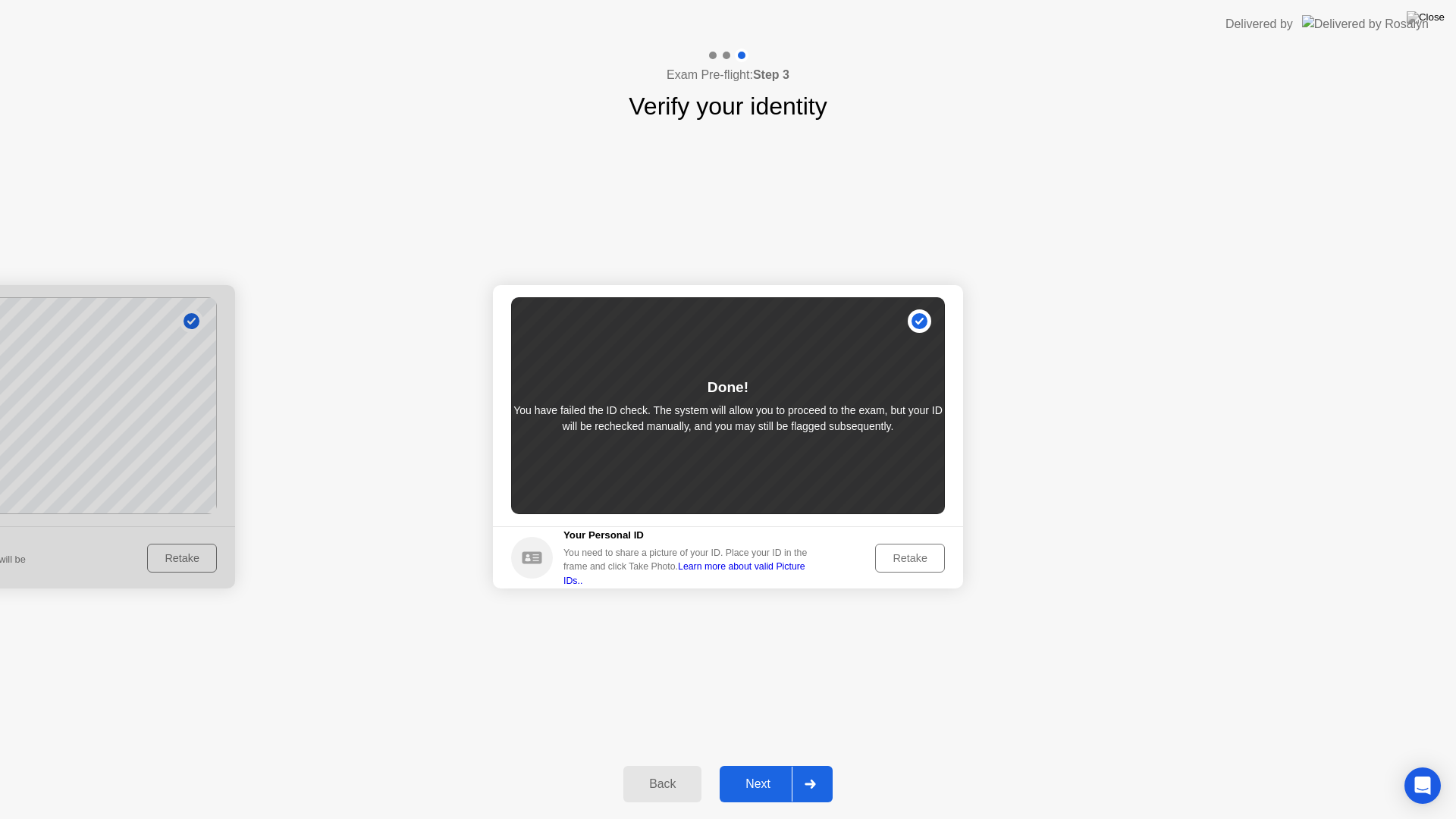
click at [894, 559] on div "Retake" at bounding box center [910, 557] width 59 height 12
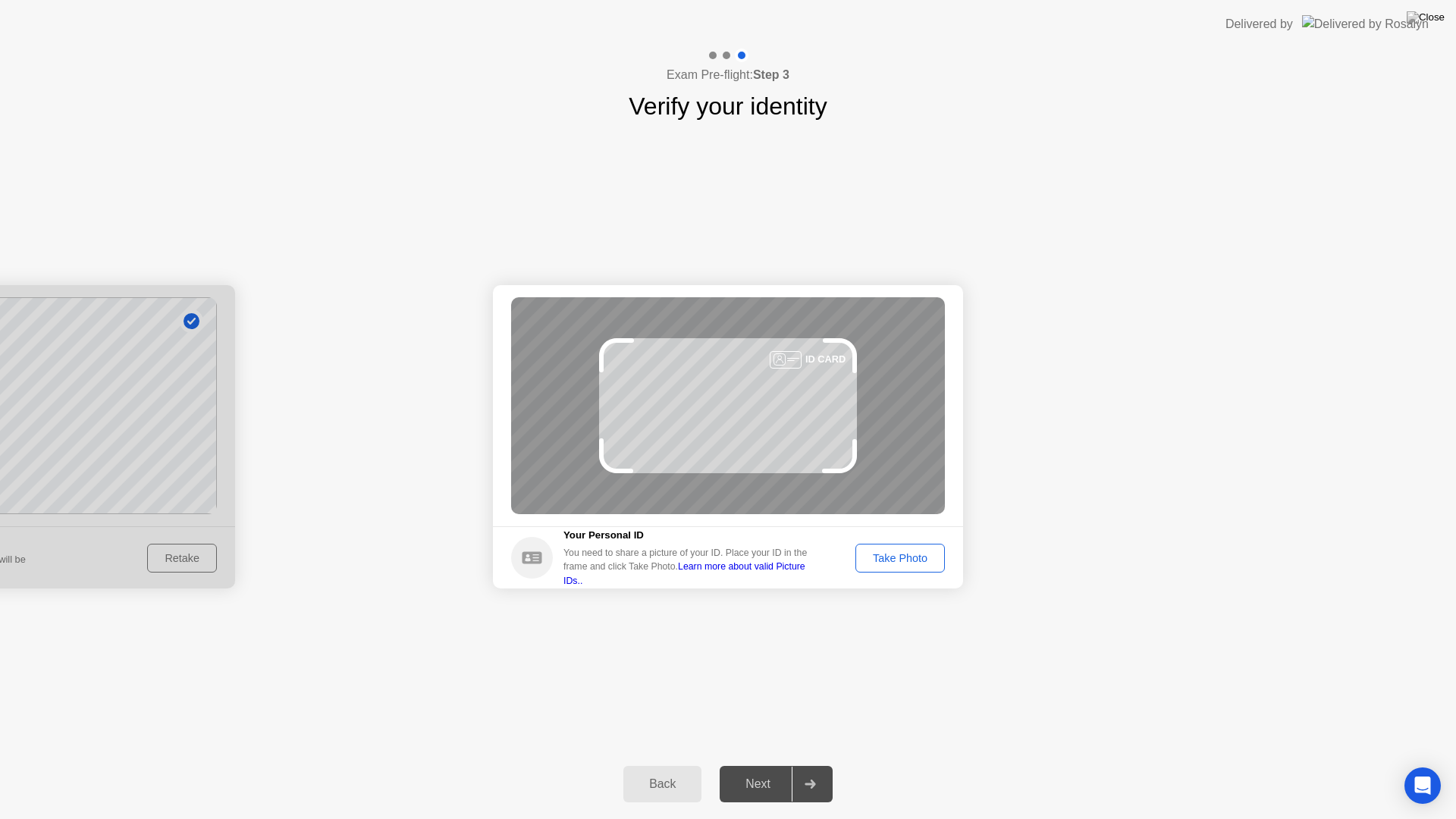
click at [896, 559] on div "Take Photo" at bounding box center [900, 557] width 79 height 12
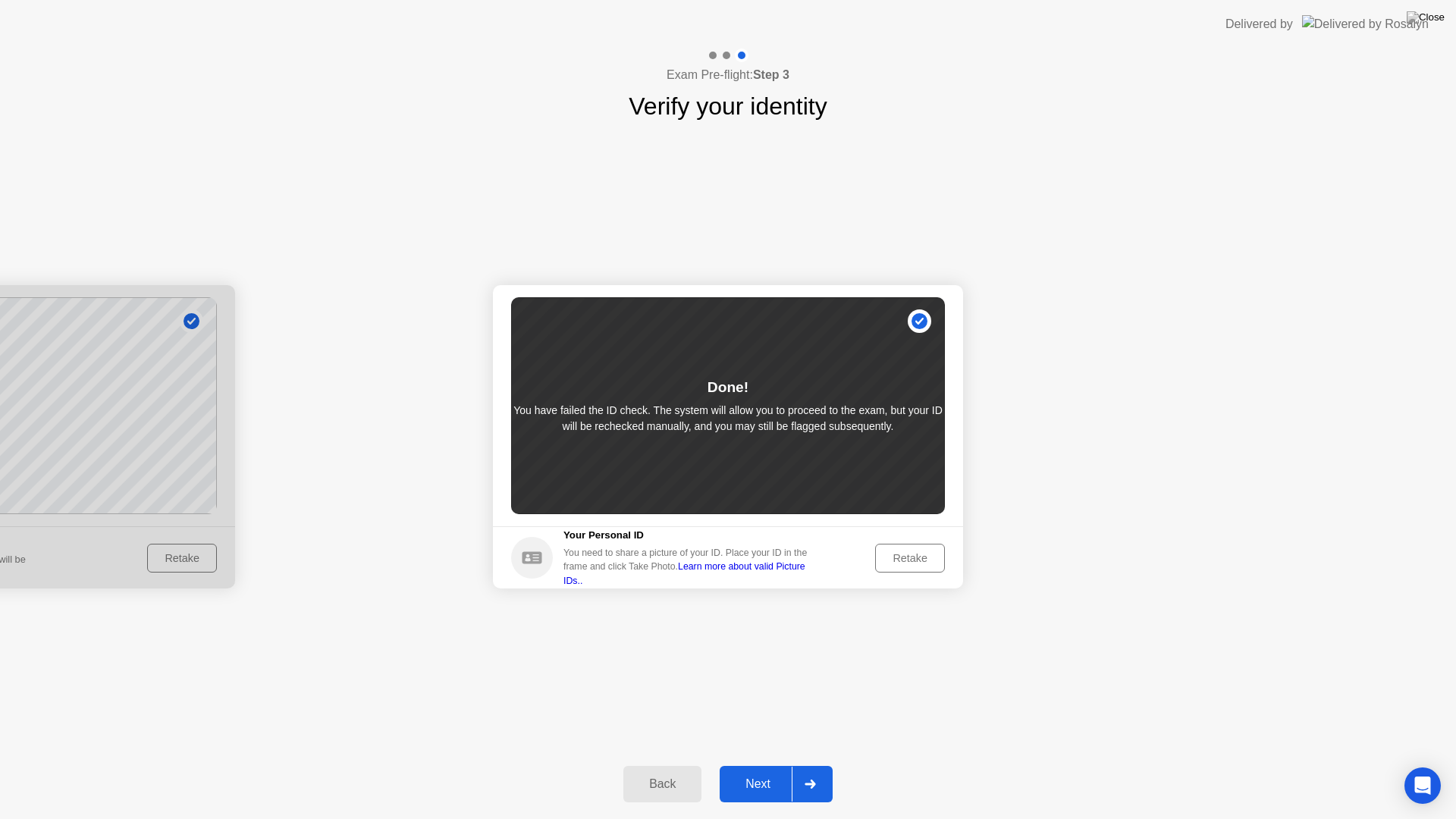
click at [219, 465] on div at bounding box center [0, 437] width 470 height 304
click at [188, 473] on div at bounding box center [0, 437] width 470 height 304
click at [644, 764] on div "Back" at bounding box center [662, 783] width 69 height 13
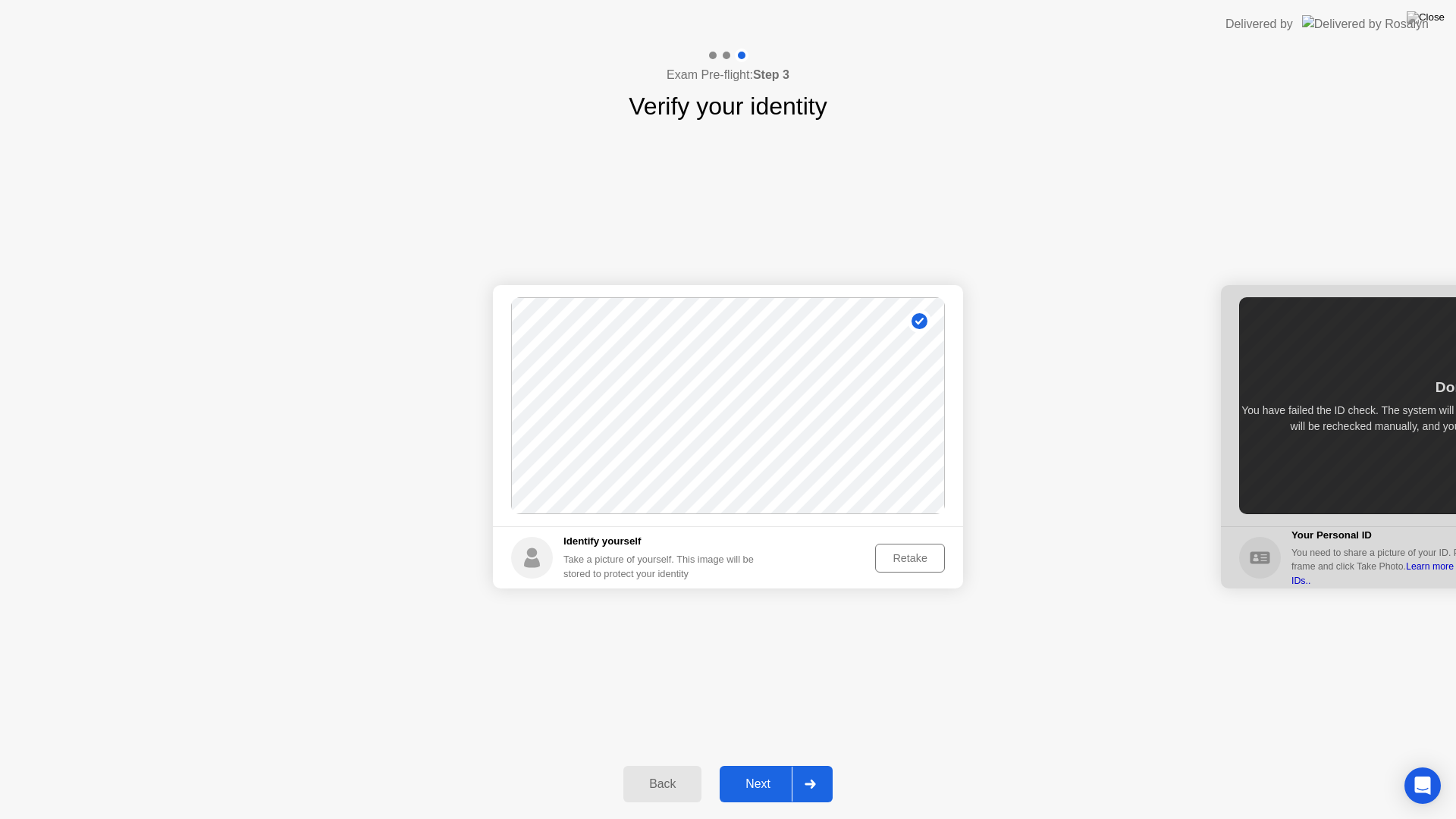
click at [909, 544] on button "Retake" at bounding box center [910, 558] width 70 height 28
click at [900, 560] on div "Take Photo" at bounding box center [900, 557] width 79 height 12
click at [900, 560] on div "Retake" at bounding box center [910, 557] width 59 height 12
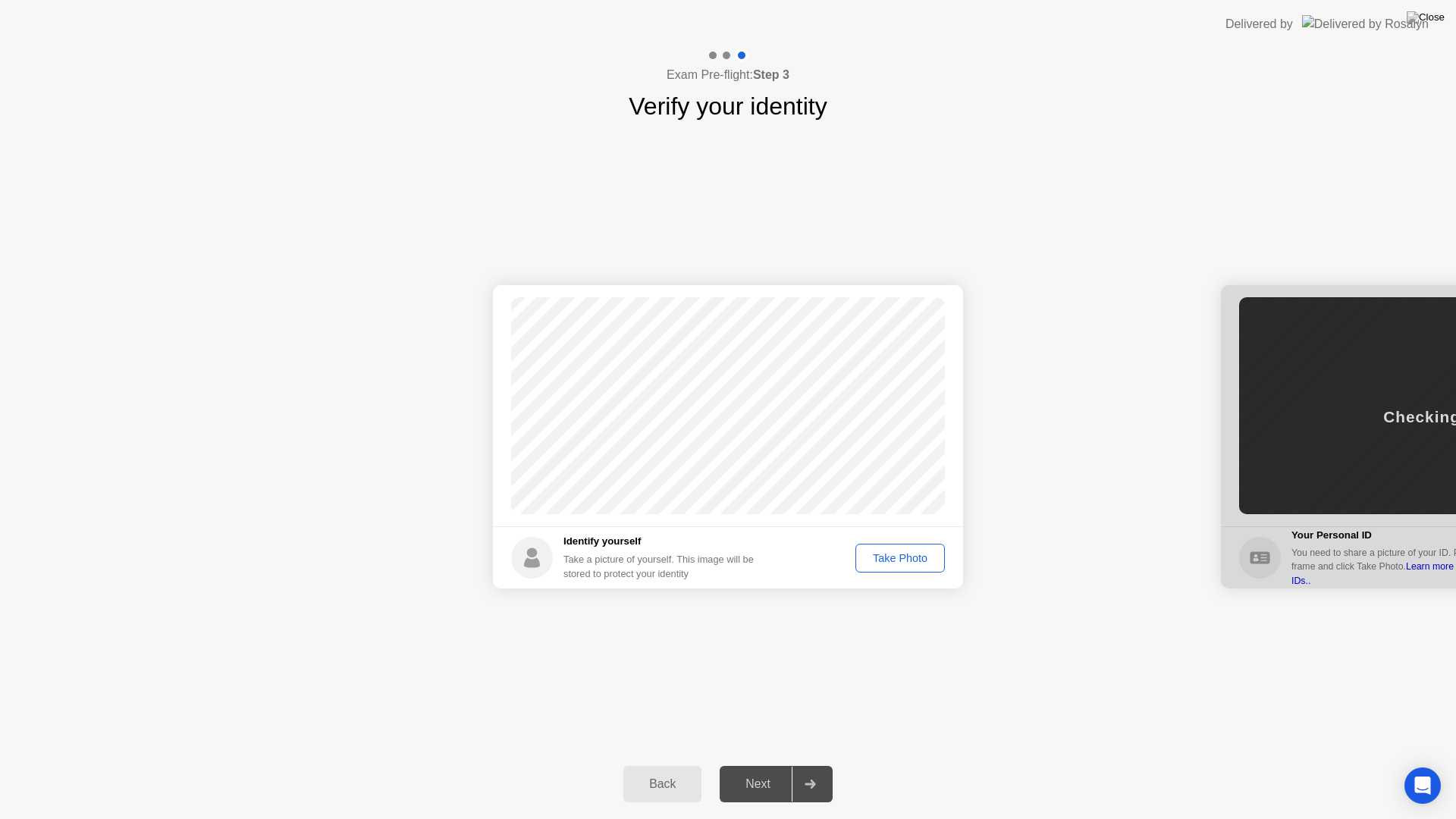
click at [900, 560] on div "Take Photo" at bounding box center [900, 557] width 79 height 12
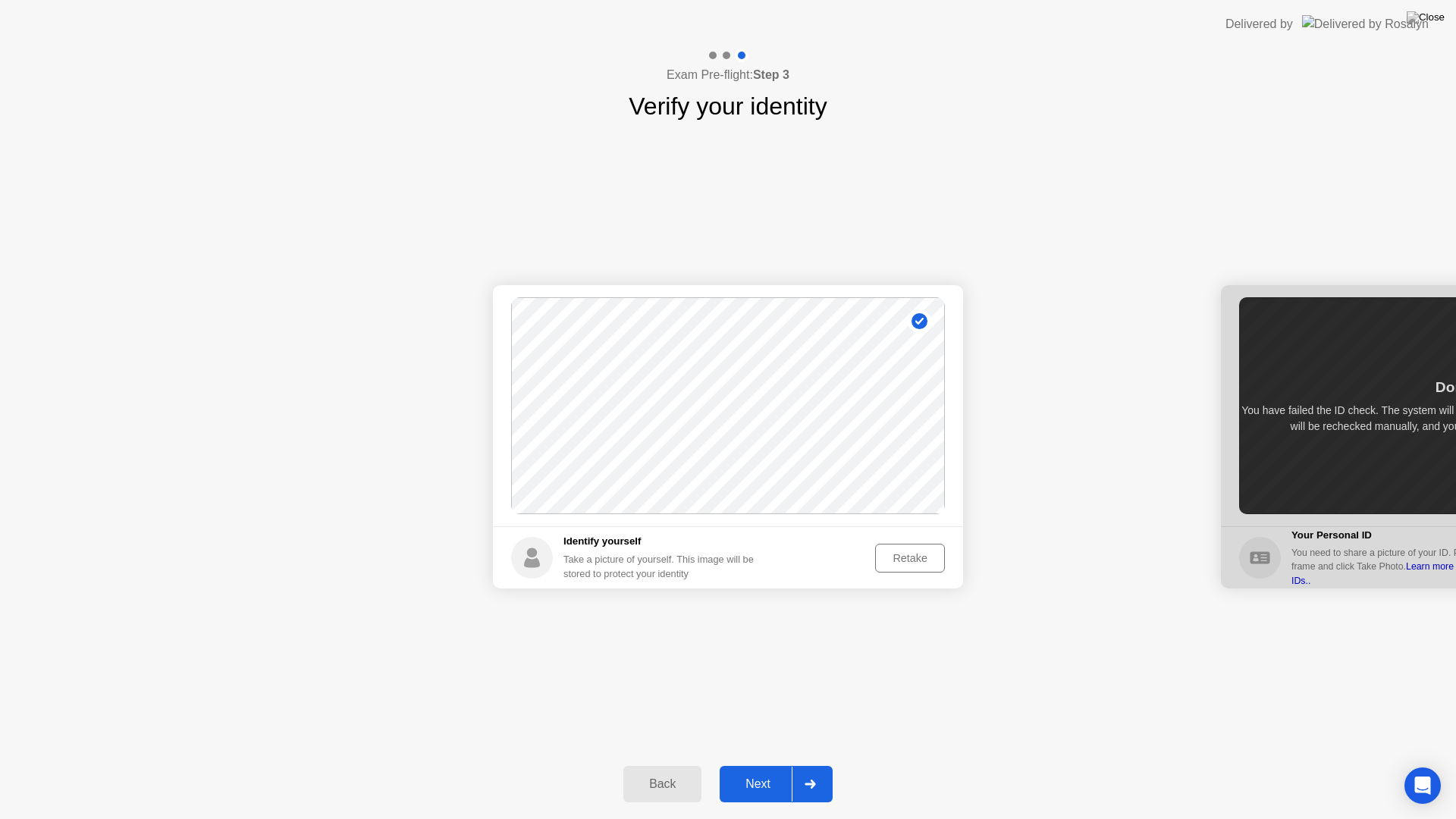
click at [900, 560] on div "Retake" at bounding box center [910, 557] width 59 height 12
click at [895, 561] on div "Take Photo" at bounding box center [900, 557] width 79 height 12
click at [765, 764] on div "Back Next" at bounding box center [728, 784] width 1456 height 70
click at [768, 764] on div "Next" at bounding box center [757, 783] width 67 height 13
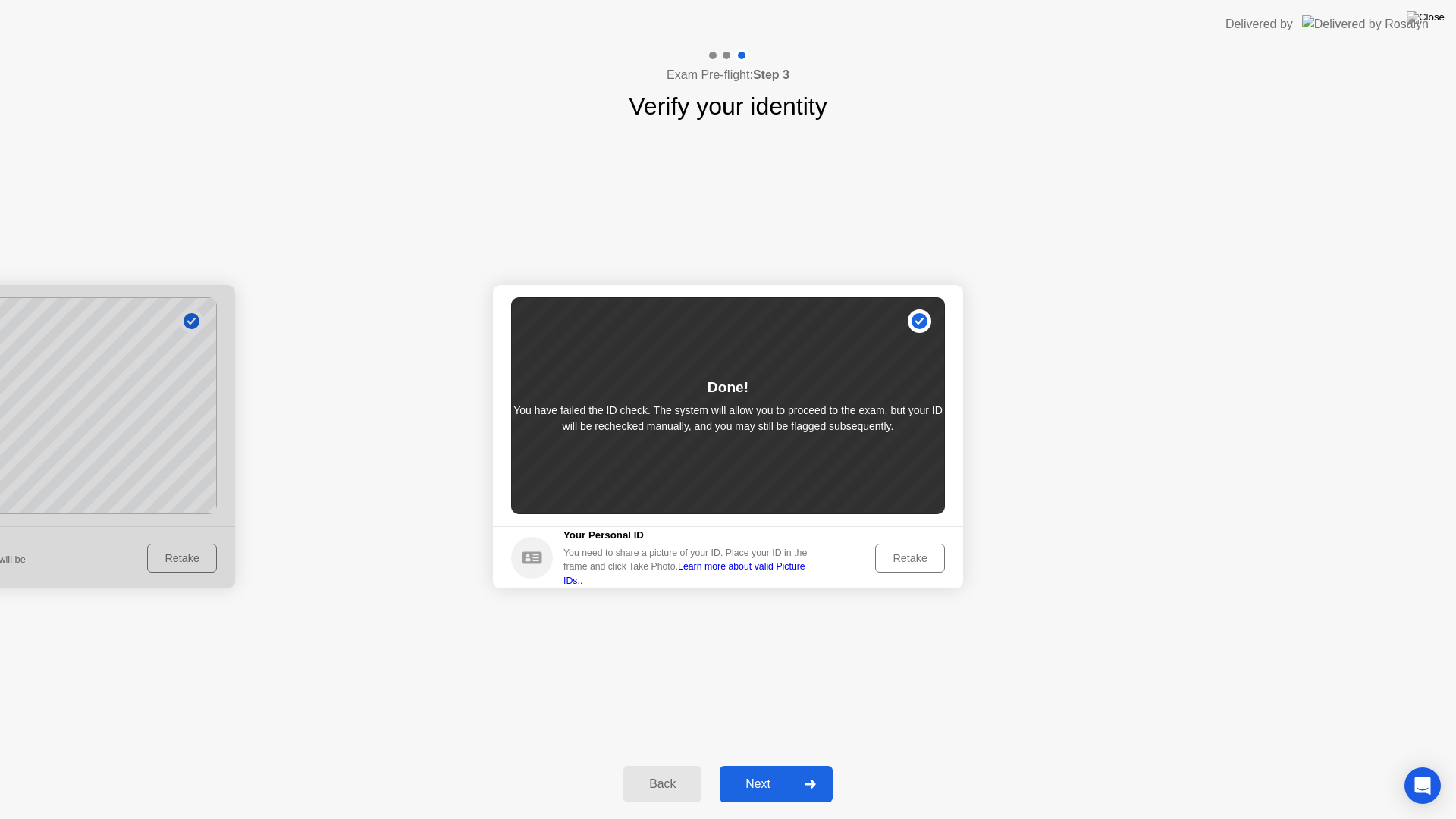
click at [775, 764] on div "Next" at bounding box center [757, 783] width 67 height 13
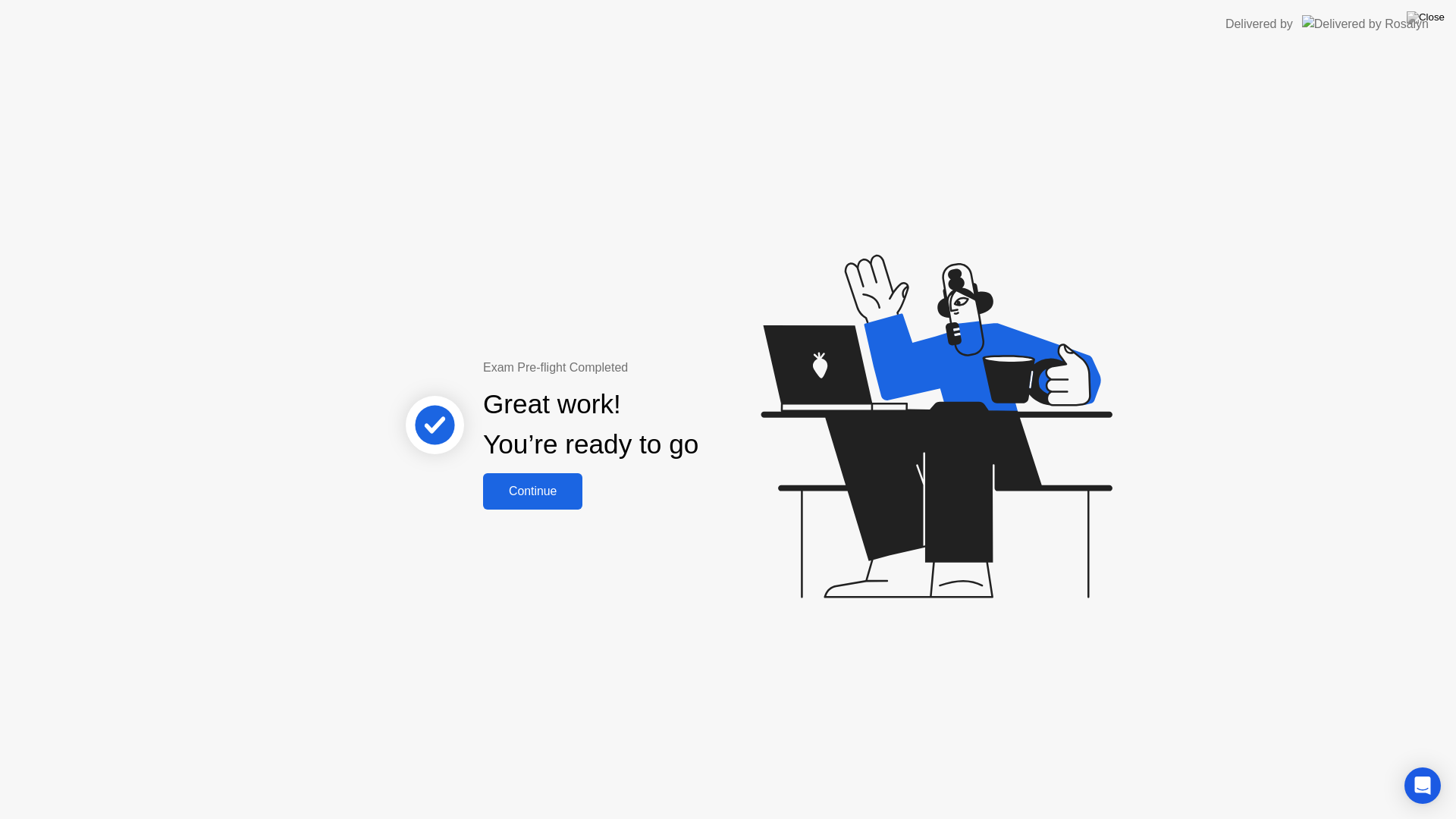
click at [533, 488] on div "Continue" at bounding box center [533, 491] width 90 height 13
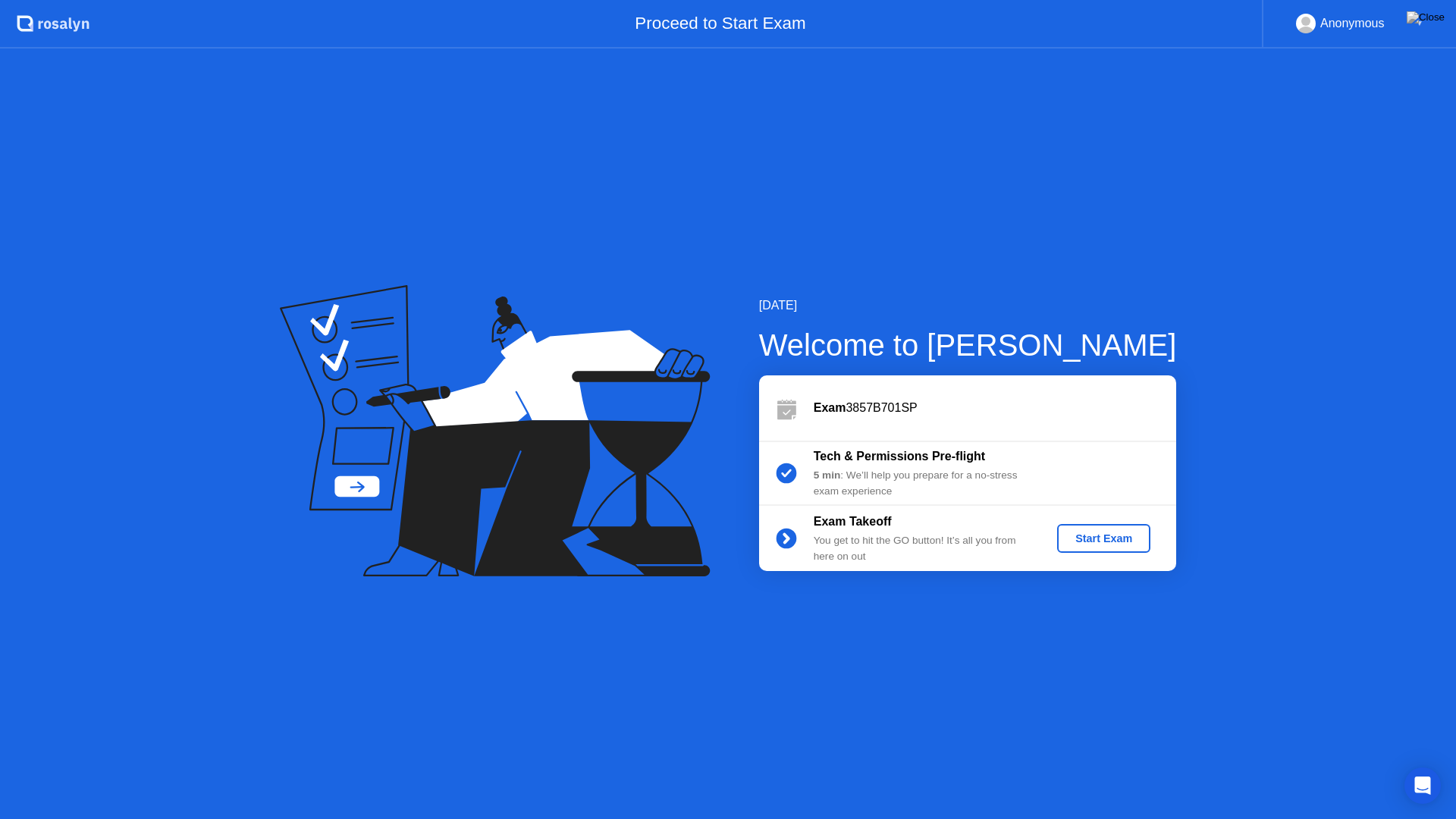
click at [1116, 542] on div "Start Exam" at bounding box center [1103, 538] width 81 height 12
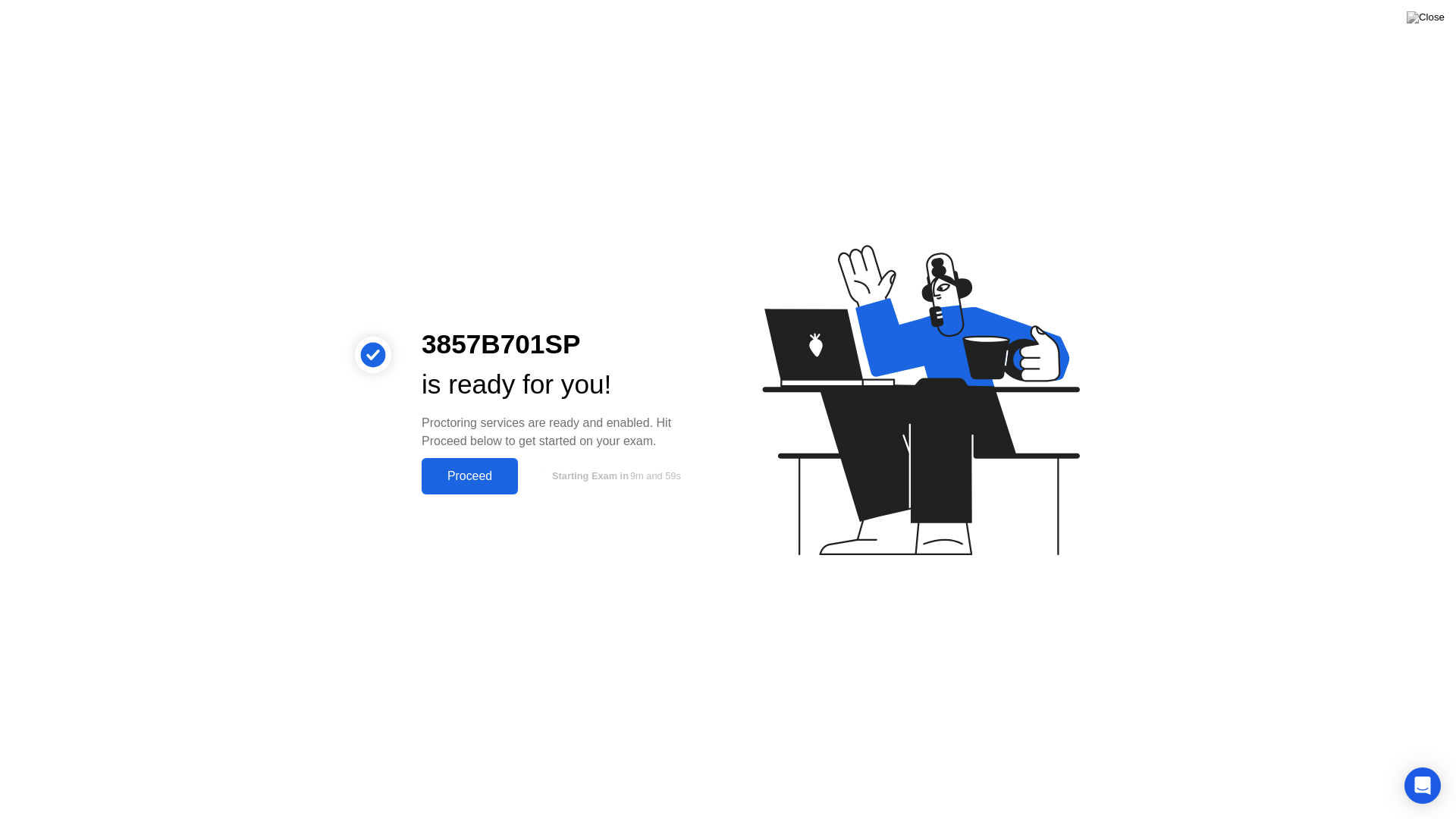
click at [488, 475] on div "Proceed" at bounding box center [470, 476] width 87 height 13
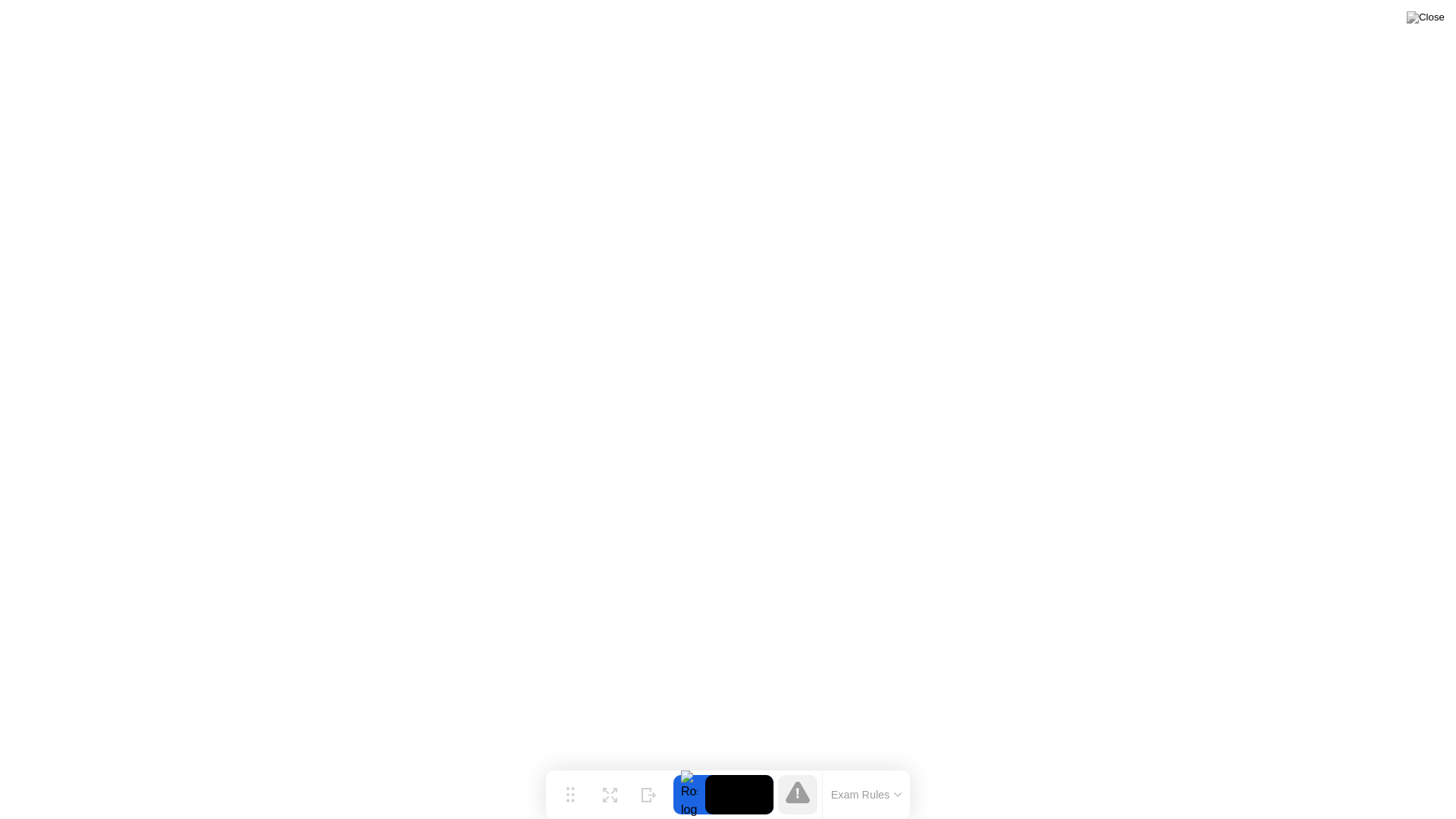
click at [867, 764] on button "Exam Rules" at bounding box center [867, 794] width 81 height 13
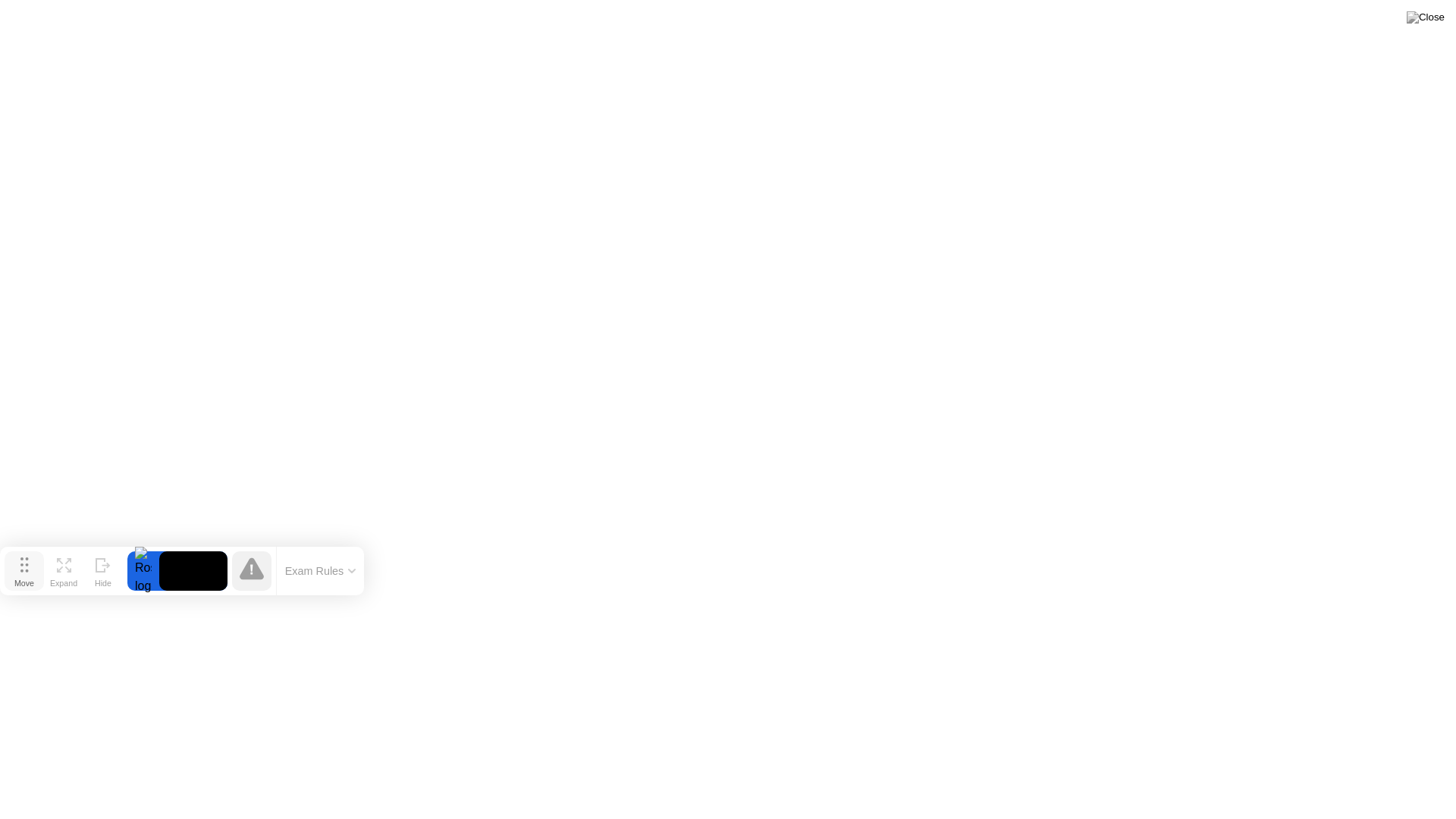
drag, startPoint x: 573, startPoint y: 794, endPoint x: 10, endPoint y: 570, distance: 605.9
click at [10, 570] on button "Move" at bounding box center [25, 572] width 40 height 40
drag, startPoint x: 32, startPoint y: 571, endPoint x: 33, endPoint y: 603, distance: 32.0
click at [33, 603] on button "Move" at bounding box center [26, 603] width 40 height 40
